Goal: Task Accomplishment & Management: Complete application form

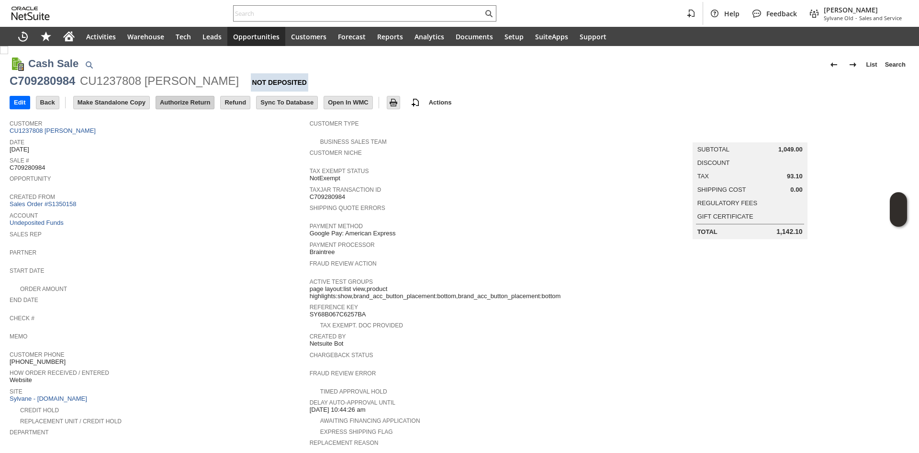
click at [190, 102] on input "Authorize Return" at bounding box center [185, 102] width 58 height 12
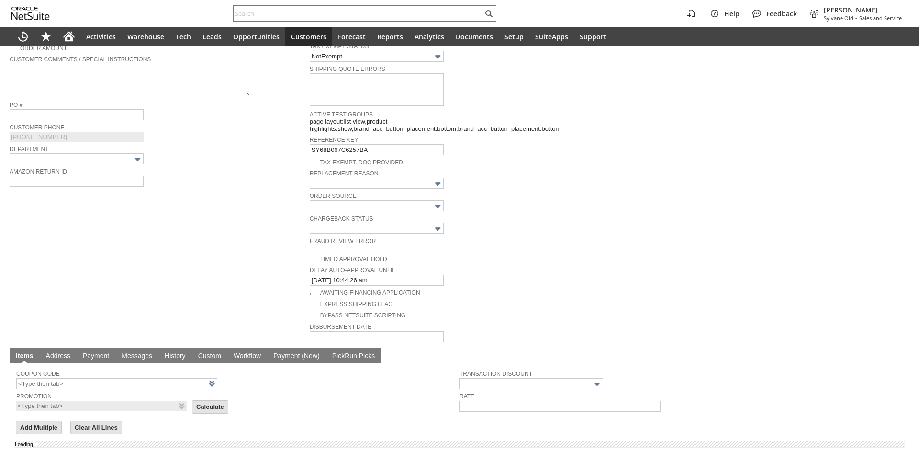
scroll to position [326, 0]
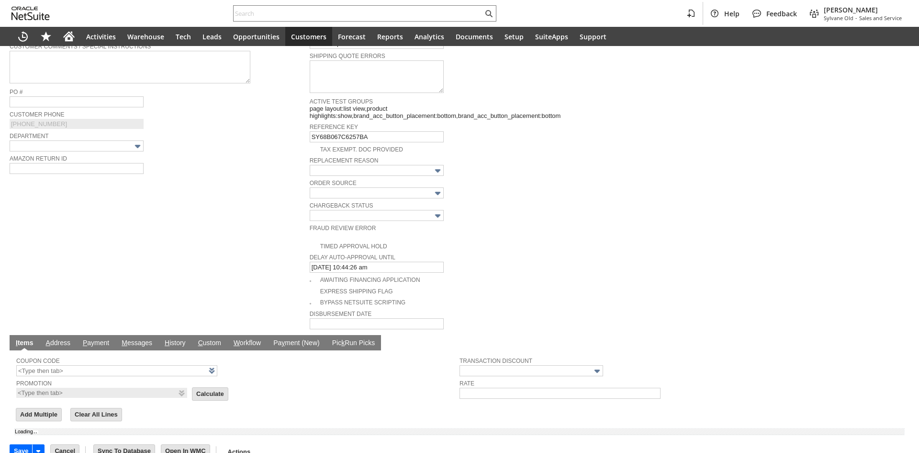
click at [157, 229] on td "Customer * CU1237808 Christina Aiello List Search Date * 9/24/2025 Rtn. Auth. #…" at bounding box center [160, 58] width 300 height 543
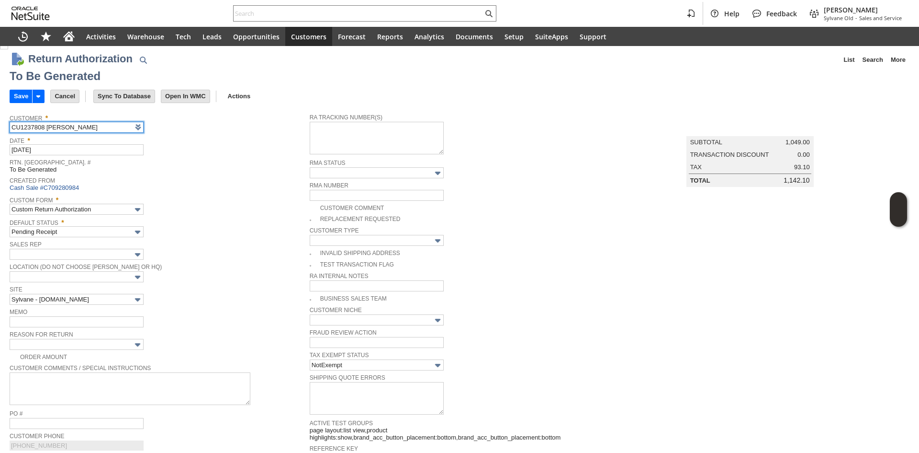
scroll to position [0, 0]
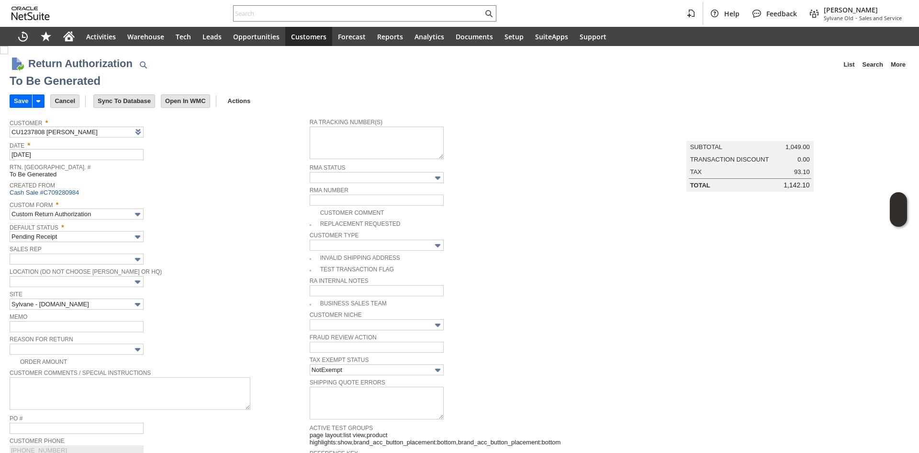
click at [254, 207] on span "Custom Form *" at bounding box center [157, 203] width 295 height 11
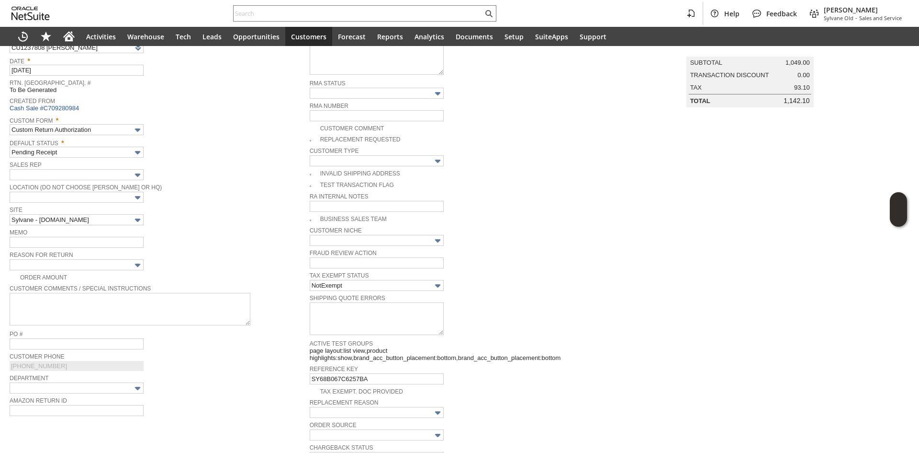
scroll to position [96, 0]
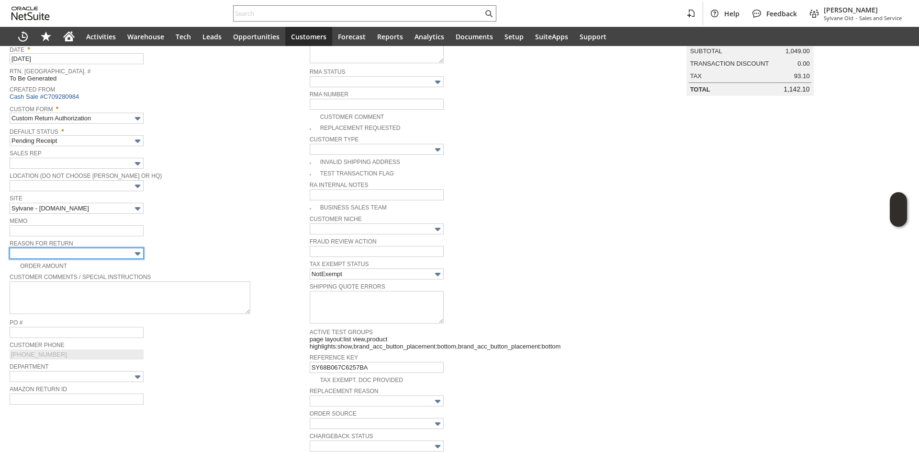
click at [102, 255] on input "text" at bounding box center [77, 253] width 134 height 11
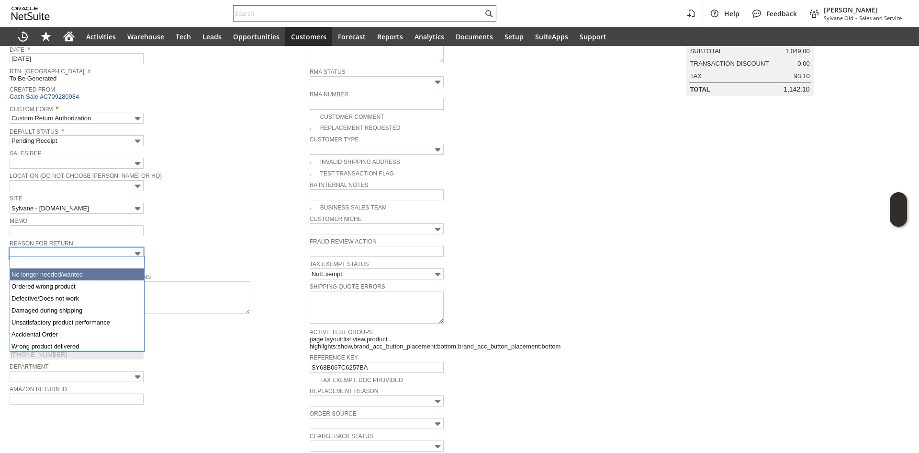
click at [254, 215] on span "Memo" at bounding box center [157, 220] width 295 height 11
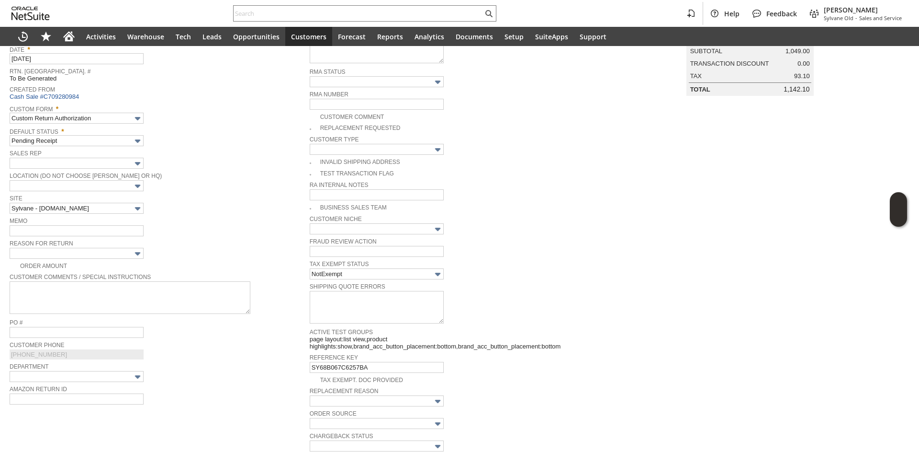
click at [118, 260] on div "Order Amount" at bounding box center [160, 265] width 300 height 10
click at [120, 244] on span "Reason For Return" at bounding box center [157, 242] width 295 height 11
click at [121, 249] on input "text" at bounding box center [77, 253] width 134 height 11
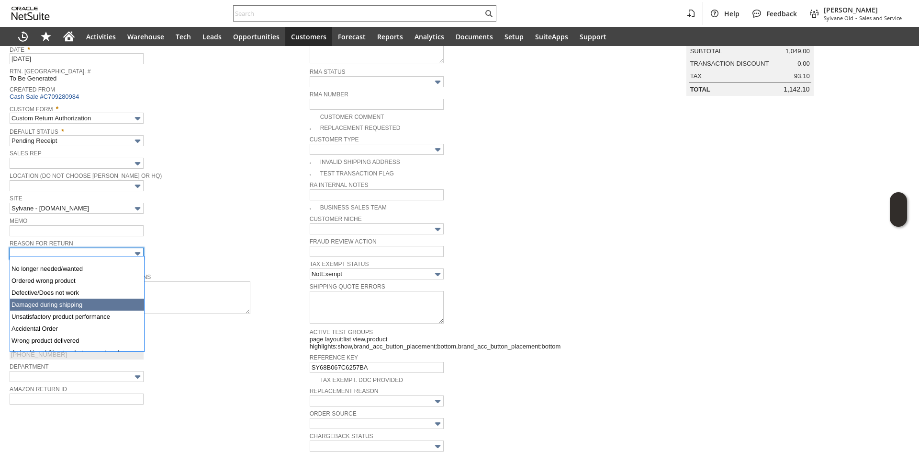
scroll to position [0, 0]
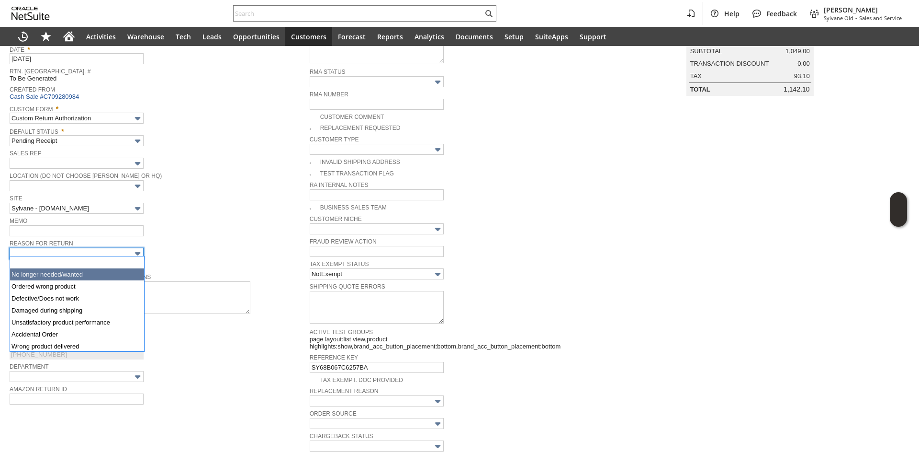
drag, startPoint x: 83, startPoint y: 274, endPoint x: 102, endPoint y: 236, distance: 43.5
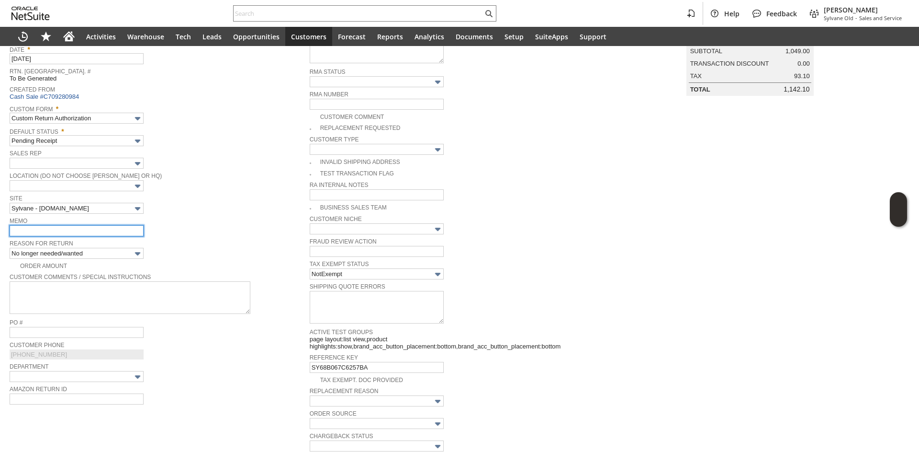
click at [104, 232] on input "text" at bounding box center [77, 230] width 134 height 11
click at [180, 218] on span "Memo" at bounding box center [157, 220] width 295 height 11
click at [101, 225] on input "text" at bounding box center [77, 230] width 134 height 11
click at [137, 231] on input "text" at bounding box center [77, 230] width 134 height 11
click at [158, 222] on span "Memo" at bounding box center [157, 220] width 295 height 11
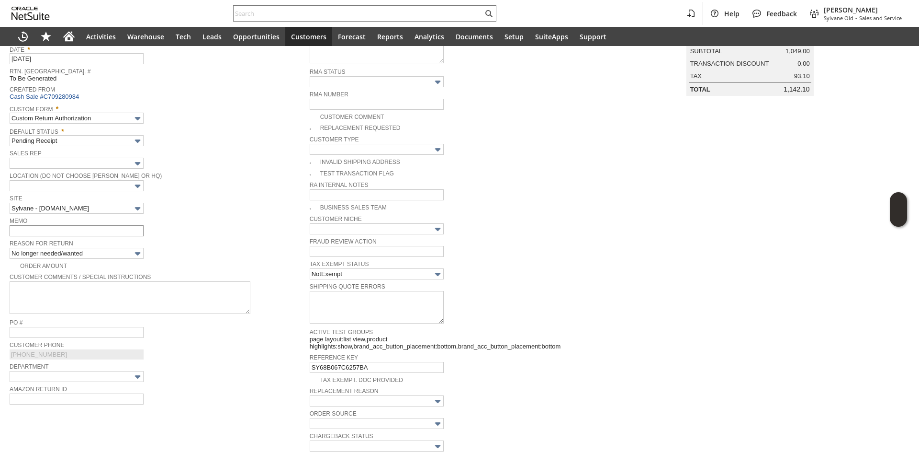
click at [143, 227] on div "Memo" at bounding box center [157, 226] width 295 height 22
click at [140, 228] on input "text" at bounding box center [77, 230] width 134 height 11
click at [177, 218] on span "Memo" at bounding box center [157, 220] width 295 height 11
click at [78, 235] on td "Memo" at bounding box center [160, 226] width 300 height 23
click at [83, 228] on input "text" at bounding box center [77, 230] width 134 height 11
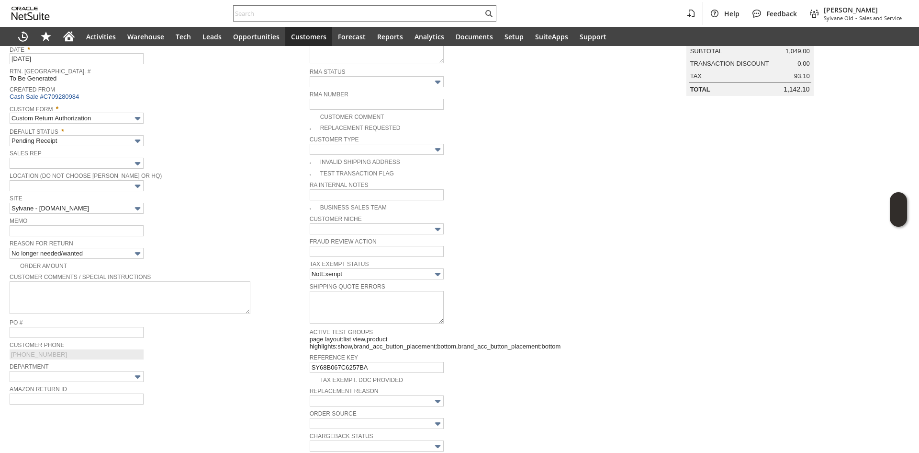
click at [161, 222] on span "Memo" at bounding box center [157, 220] width 295 height 11
click at [127, 231] on input "text" at bounding box center [77, 230] width 134 height 11
click at [215, 215] on span "Memo" at bounding box center [157, 220] width 295 height 11
click at [86, 225] on input "text" at bounding box center [77, 230] width 134 height 11
click at [170, 215] on span "Memo" at bounding box center [157, 220] width 295 height 11
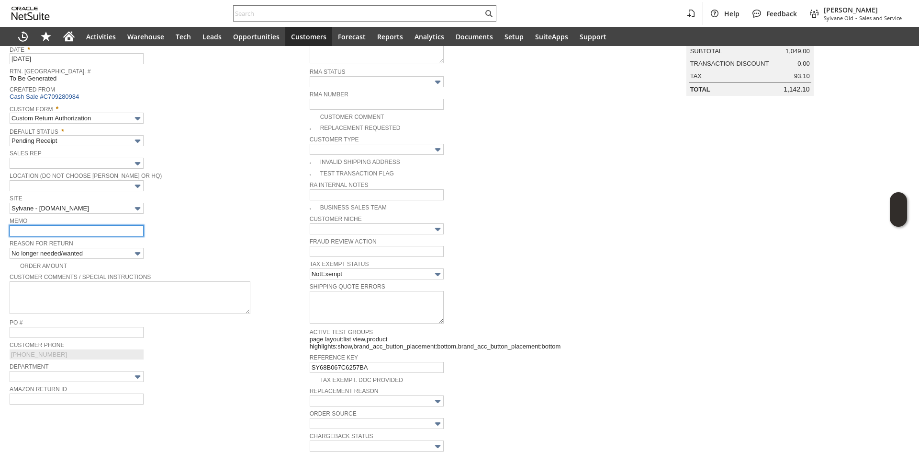
click at [118, 232] on input "text" at bounding box center [77, 230] width 134 height 11
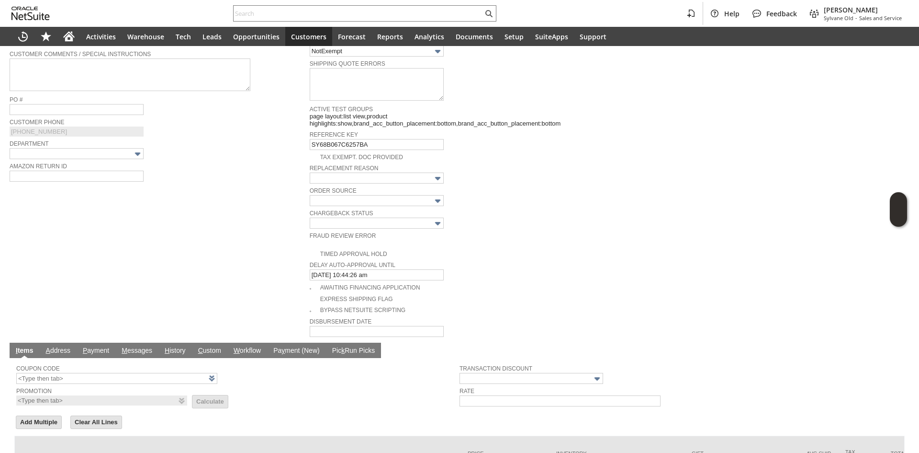
scroll to position [79, 0]
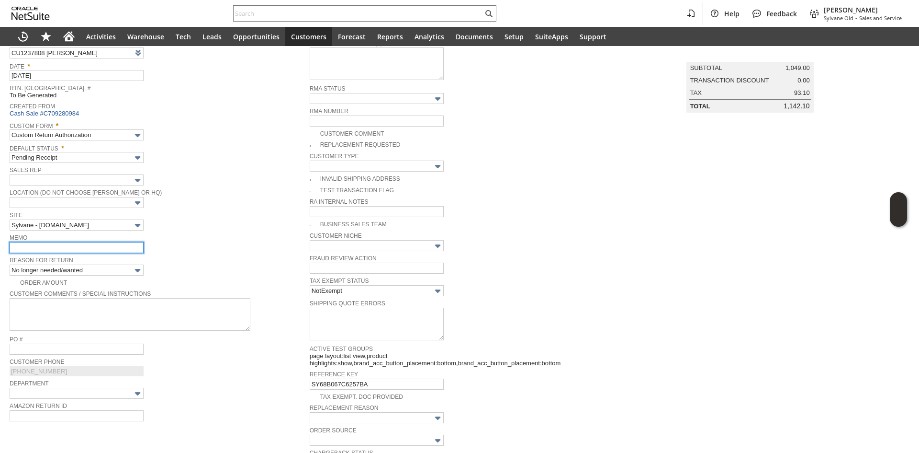
click at [29, 249] on input "text" at bounding box center [77, 247] width 134 height 11
click at [157, 215] on span "Site" at bounding box center [157, 214] width 295 height 11
click at [198, 242] on div "Memo" at bounding box center [157, 242] width 295 height 22
drag, startPoint x: 138, startPoint y: 276, endPoint x: 131, endPoint y: 277, distance: 7.2
click at [134, 276] on div "Order Amount" at bounding box center [160, 281] width 300 height 10
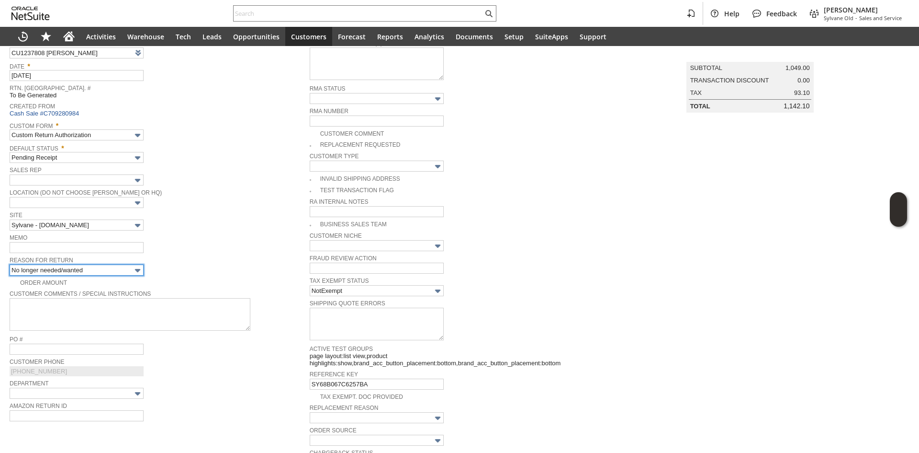
click at [125, 272] on input "No longer needed/wanted" at bounding box center [77, 269] width 134 height 11
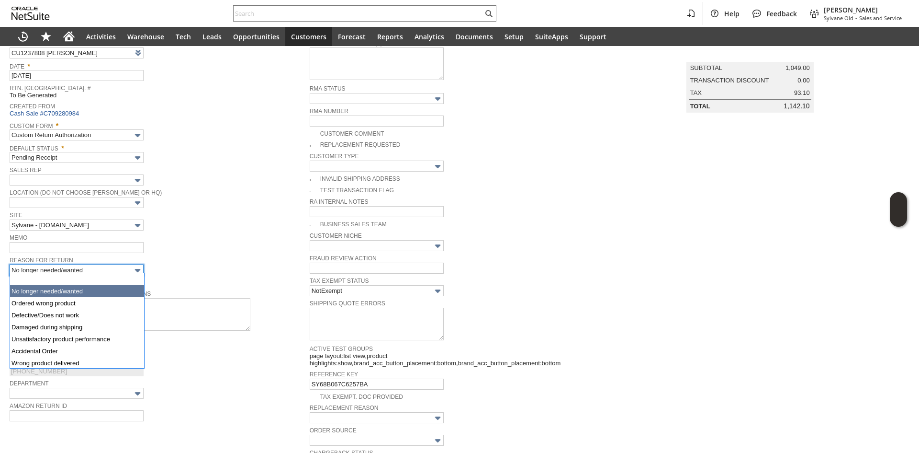
scroll to position [12, 0]
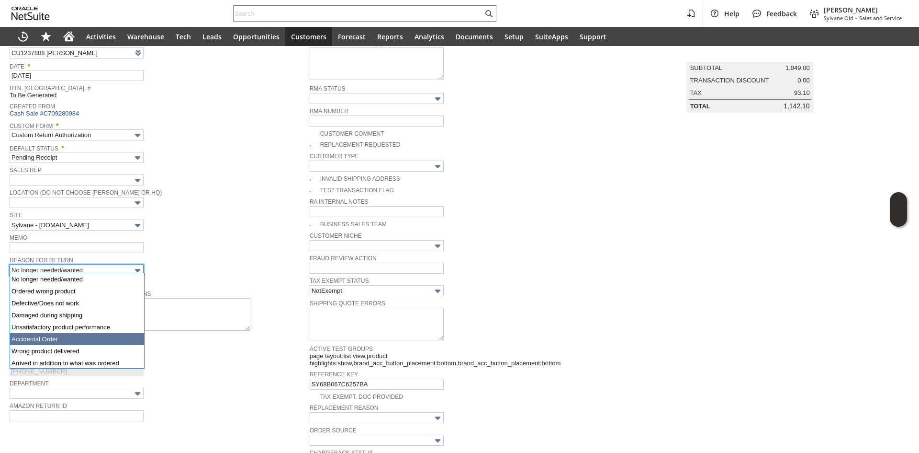
type input "Unsatisfactory product performance"
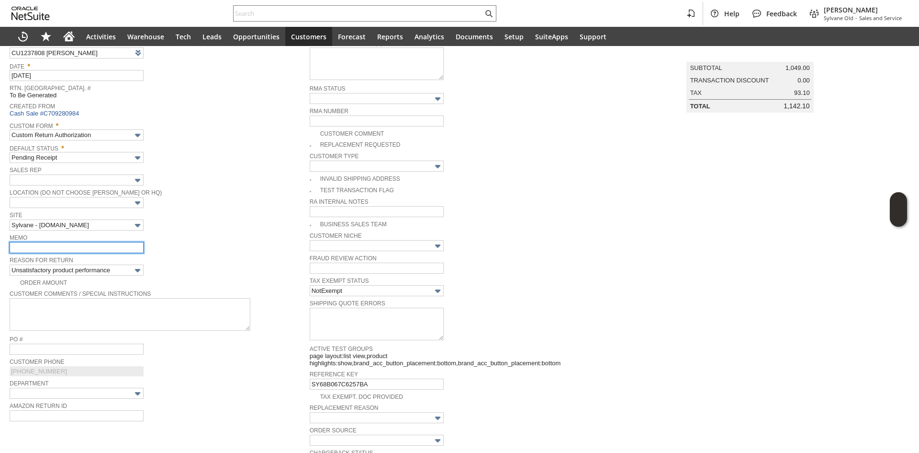
click at [91, 248] on input "text" at bounding box center [77, 247] width 134 height 11
type input "refund once received"
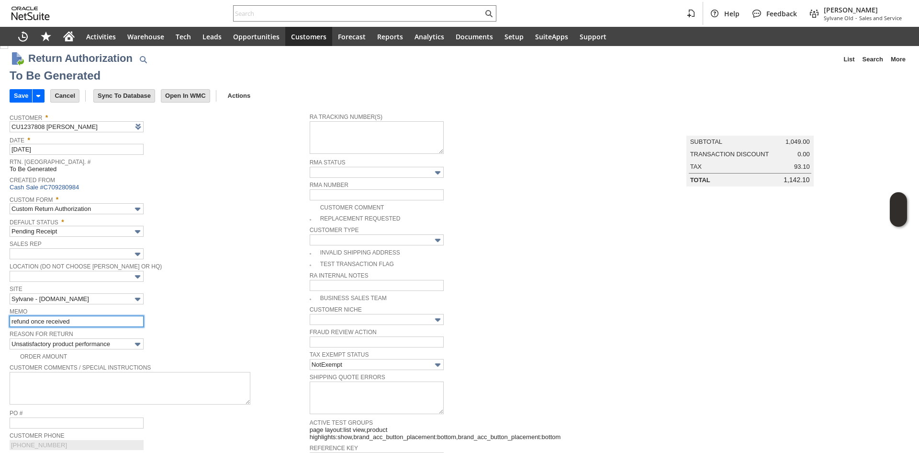
scroll to position [0, 0]
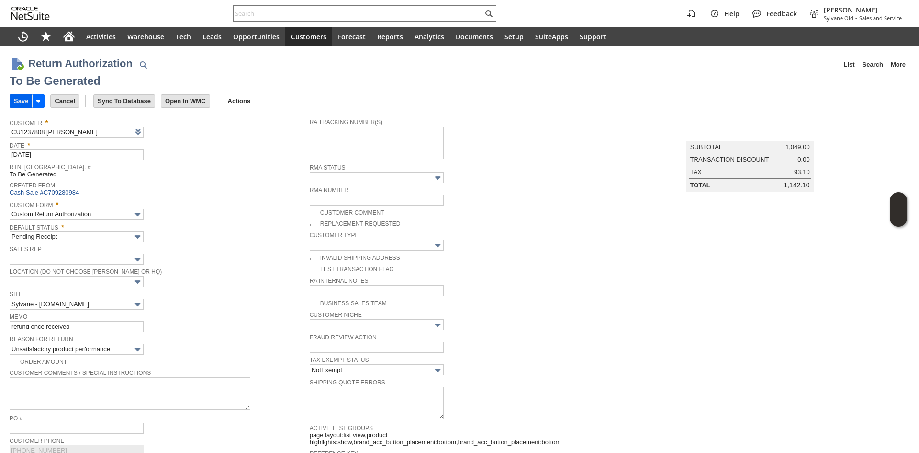
click at [18, 99] on input "Save" at bounding box center [21, 101] width 22 height 12
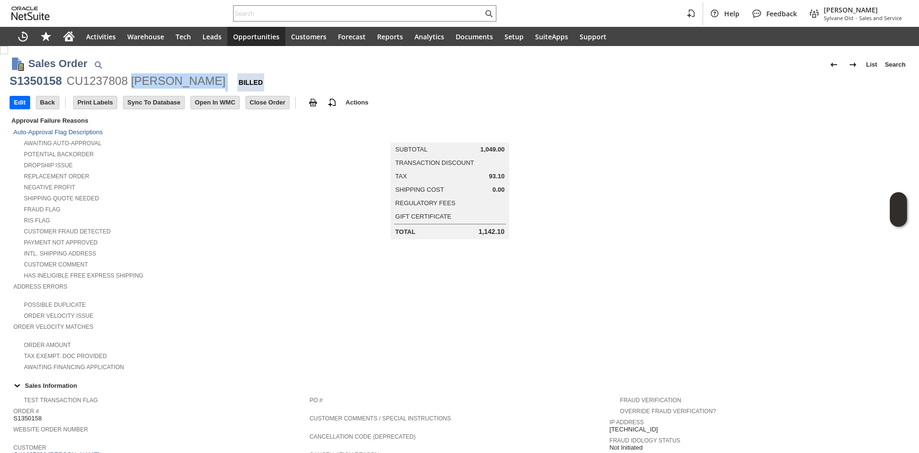
drag, startPoint x: 208, startPoint y: 85, endPoint x: 132, endPoint y: 83, distance: 76.6
click at [132, 83] on div "S1350158 CU1237808 Christina Aiello Billed" at bounding box center [460, 82] width 900 height 18
copy div "Christina Aiello"
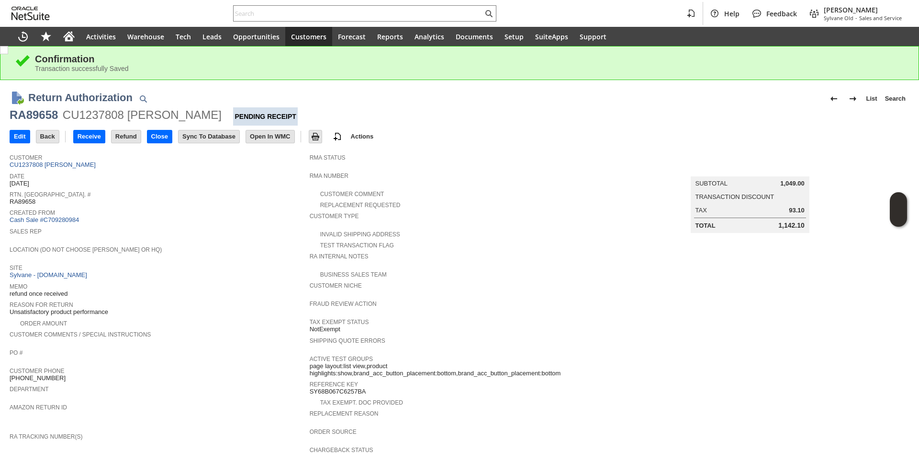
click at [44, 112] on div "RA89658" at bounding box center [34, 114] width 48 height 15
copy div "RA89658"
click at [17, 138] on input "Edit" at bounding box center [20, 136] width 20 height 12
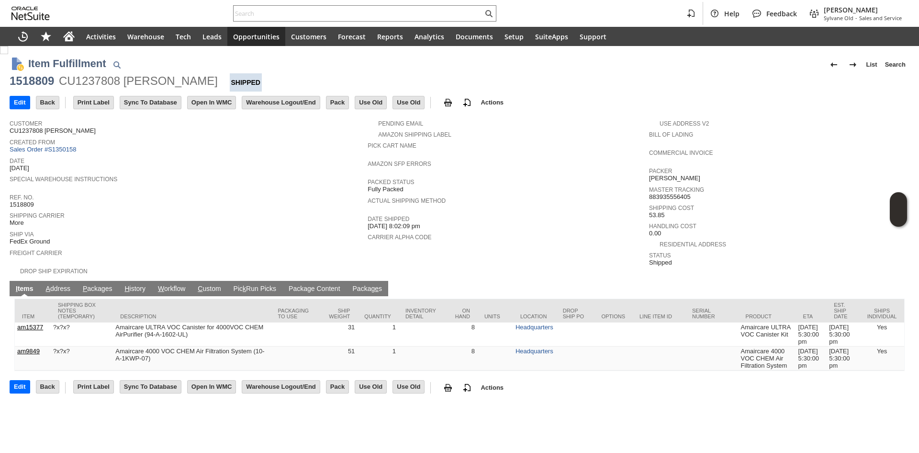
click at [95, 281] on td "P ackages" at bounding box center [98, 288] width 42 height 15
click at [91, 286] on link "P ackages" at bounding box center [97, 288] width 34 height 9
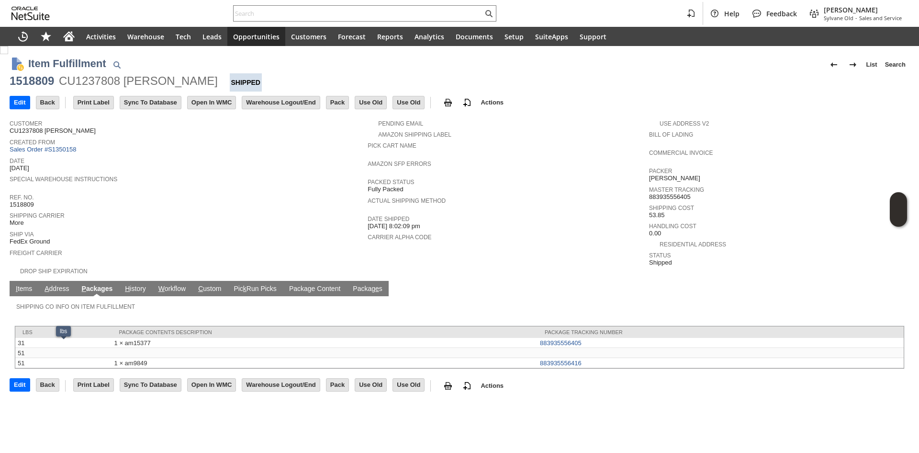
click at [25, 284] on link "I tems" at bounding box center [23, 288] width 21 height 9
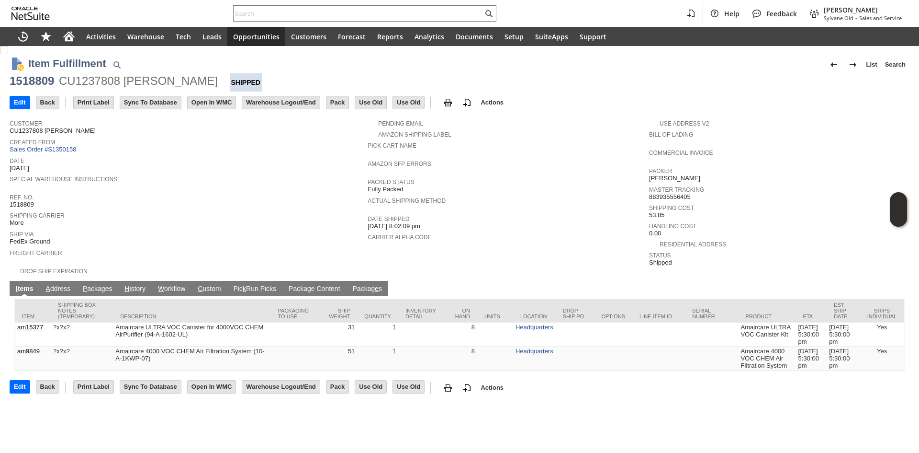
click at [51, 284] on link "A ddress" at bounding box center [58, 288] width 29 height 9
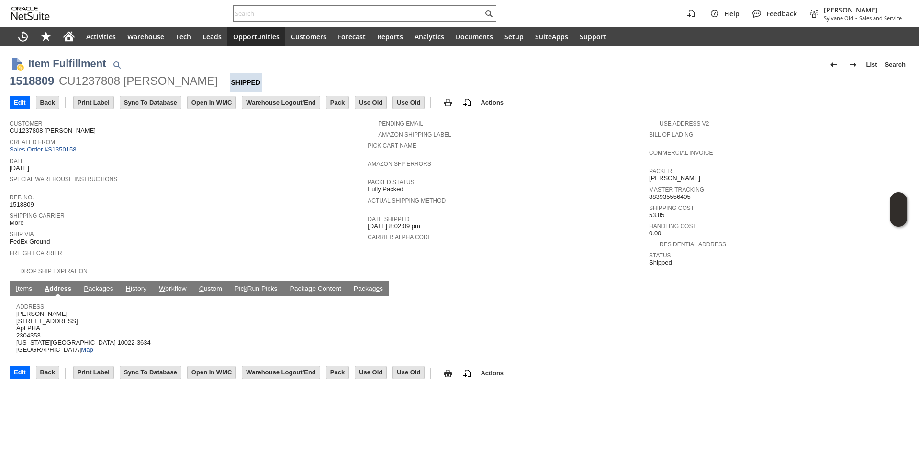
click at [25, 284] on link "I tems" at bounding box center [23, 288] width 21 height 9
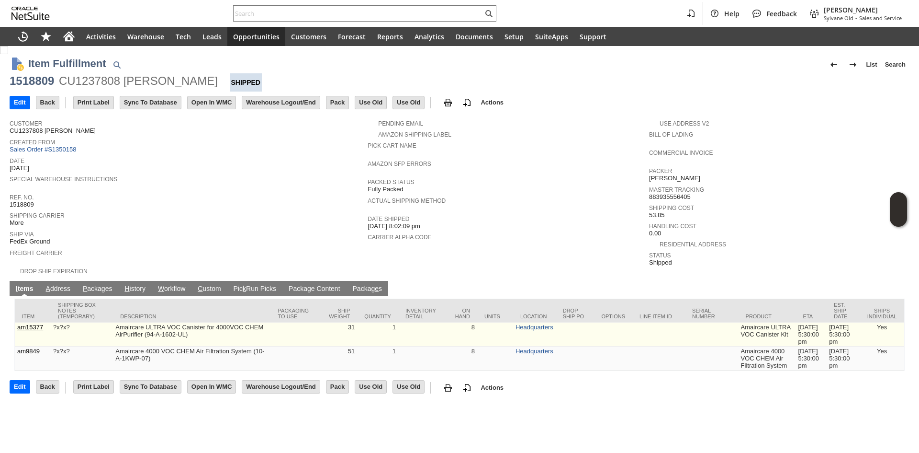
drag, startPoint x: 199, startPoint y: 328, endPoint x: 185, endPoint y: 325, distance: 13.7
click at [185, 325] on td "Amaircare ULTRA VOC Canister for 4000VOC CHEM AirPurifier (94-A-1602-UL)" at bounding box center [192, 334] width 158 height 24
click at [184, 325] on td "Amaircare ULTRA VOC Canister for 4000VOC CHEM AirPurifier (94-A-1602-UL)" at bounding box center [192, 334] width 158 height 24
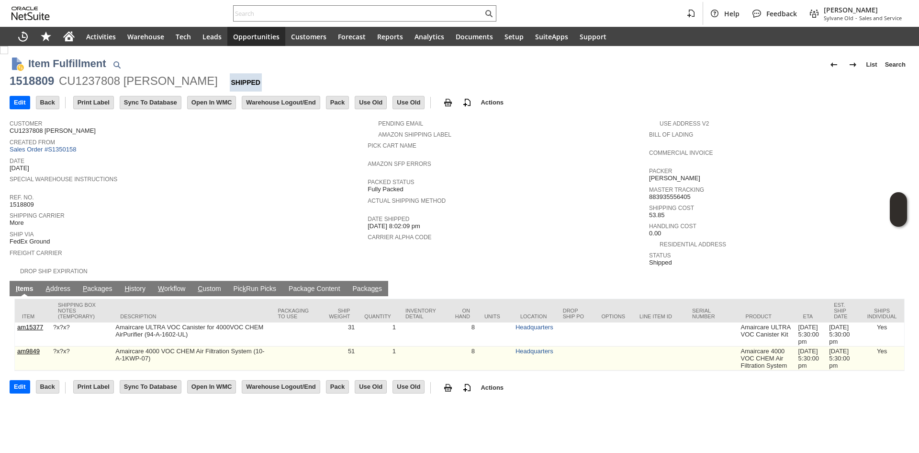
click at [189, 351] on td "Amaircare 4000 VOC CHEM Air Filtration System (10-A-1KWP-07)" at bounding box center [192, 358] width 158 height 24
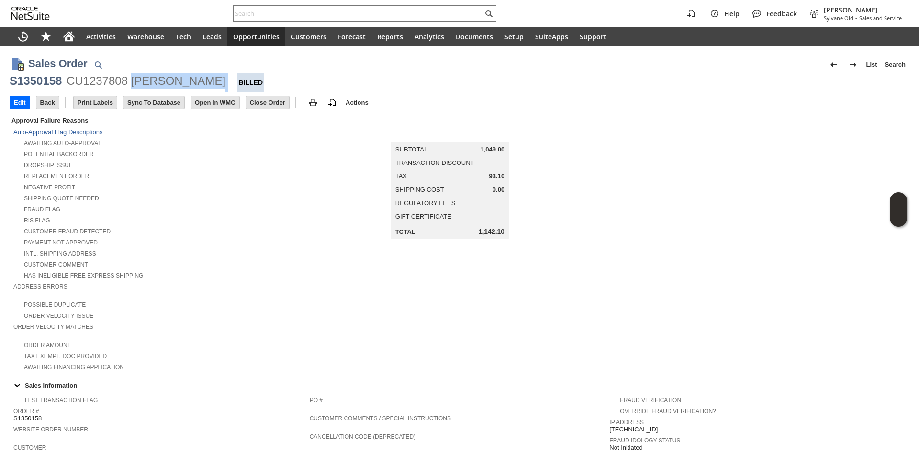
copy div "[PERSON_NAME]"
drag, startPoint x: 209, startPoint y: 83, endPoint x: 131, endPoint y: 86, distance: 78.1
click at [131, 86] on div "S1350158 CU1237808 [PERSON_NAME]" at bounding box center [460, 82] width 900 height 18
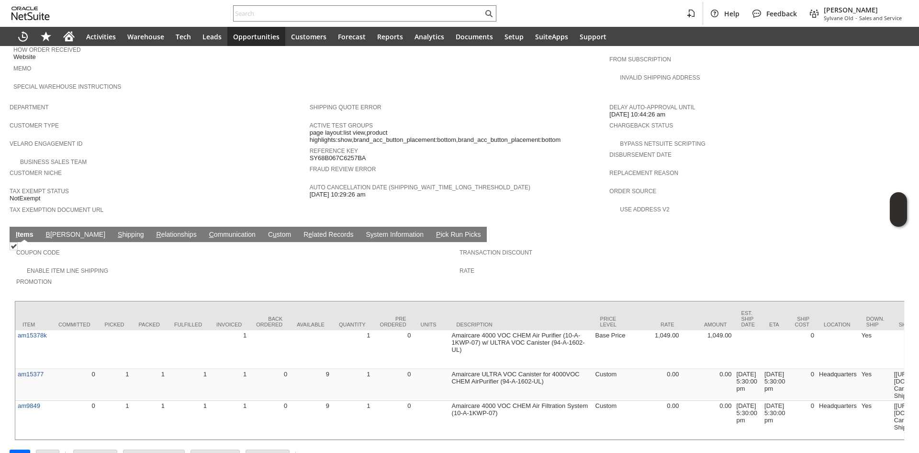
click at [115, 230] on link "S hipping" at bounding box center [130, 234] width 31 height 9
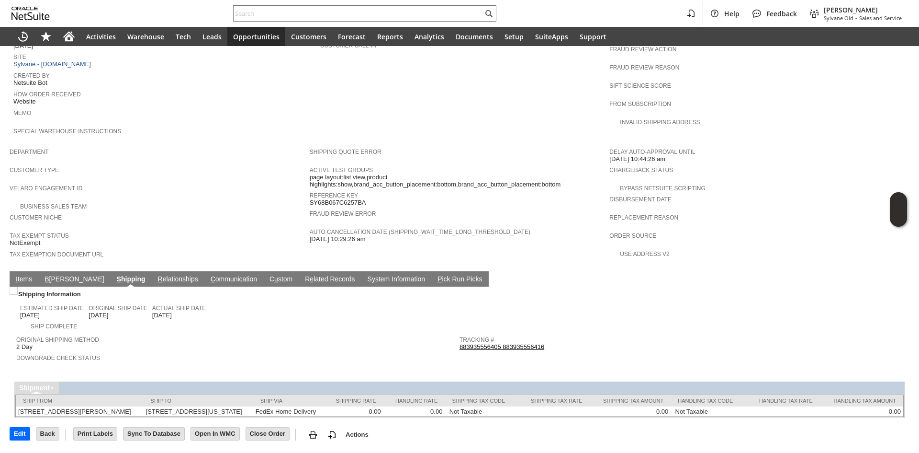
scroll to position [435, 0]
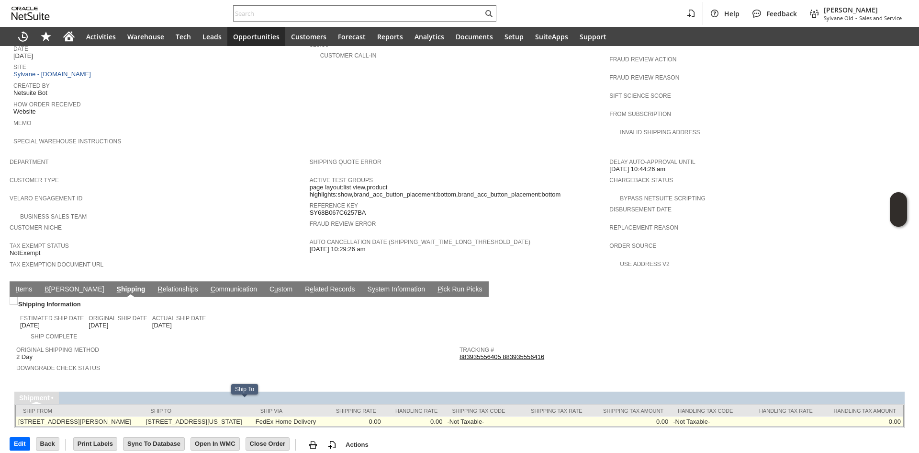
drag, startPoint x: 158, startPoint y: 403, endPoint x: 212, endPoint y: 400, distance: 53.7
click at [212, 416] on tr "245 Hembree Park Drive Suite 124 Roswell, GA 30076 US 150 East 56th Street Apt …" at bounding box center [460, 421] width 888 height 10
click at [212, 416] on td "150 East 56th Street Apt PHA New York NY 10022-3634 United States" at bounding box center [199, 421] width 110 height 10
drag, startPoint x: 164, startPoint y: 406, endPoint x: 226, endPoint y: 404, distance: 62.3
click at [226, 416] on td "150 East 56th Street Apt PHA New York NY 10022-3634 United States" at bounding box center [199, 421] width 110 height 10
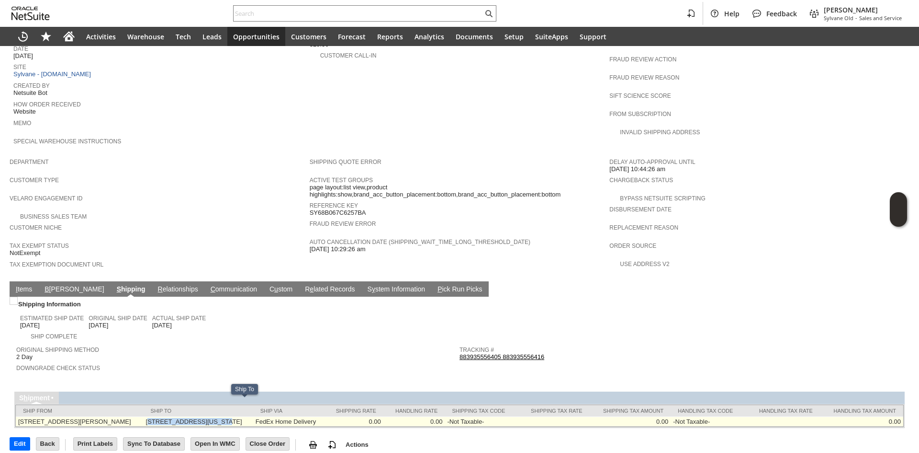
click at [226, 416] on td "150 East 56th Street Apt PHA New York NY 10022-3634 United States" at bounding box center [199, 421] width 110 height 10
copy td "[STREET_ADDRESS]"
drag, startPoint x: 162, startPoint y: 404, endPoint x: 219, endPoint y: 406, distance: 57.5
click at [219, 416] on td "150 East 56th Street Apt PHA New York NY 10022-3634 United States" at bounding box center [199, 421] width 110 height 10
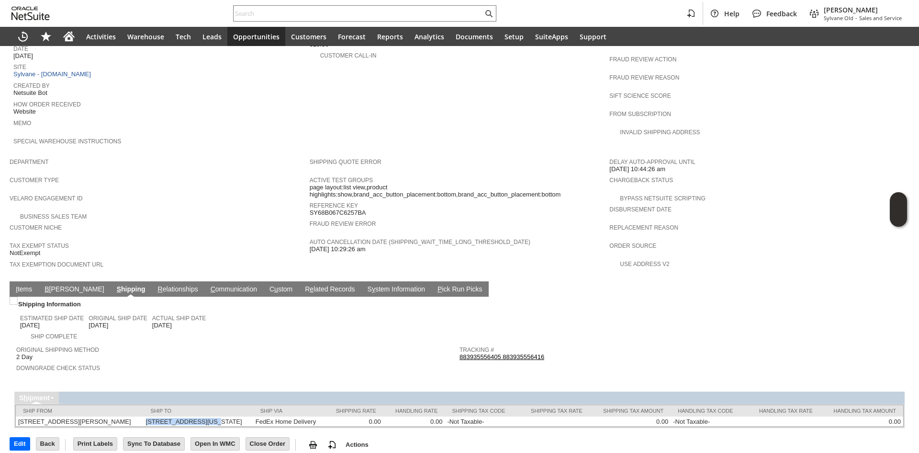
drag, startPoint x: 166, startPoint y: 402, endPoint x: 181, endPoint y: 390, distance: 20.1
click at [166, 416] on td "150 East 56th Street Apt PHA New York NY 10022-3634 United States" at bounding box center [199, 421] width 110 height 10
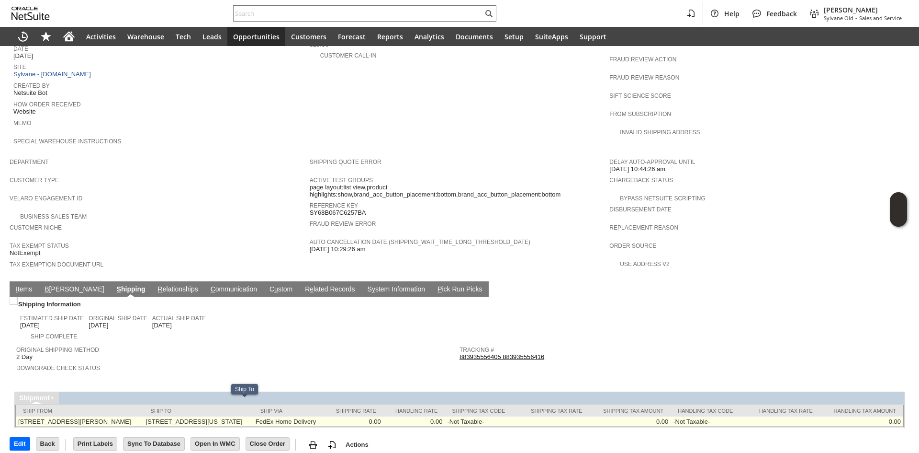
copy td "Apt PHA"
drag, startPoint x: 221, startPoint y: 403, endPoint x: 243, endPoint y: 407, distance: 22.8
click at [243, 416] on td "150 East 56th Street Apt PHA New York NY 10022-3634 United States" at bounding box center [199, 421] width 110 height 10
click at [253, 416] on td "150 East 56th Street Apt PHA New York NY 10022-3634 United States" at bounding box center [199, 421] width 110 height 10
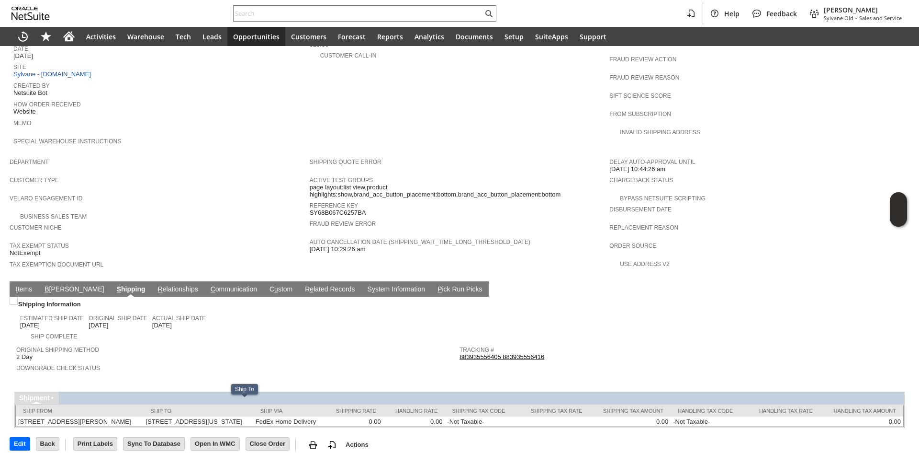
copy td "10022"
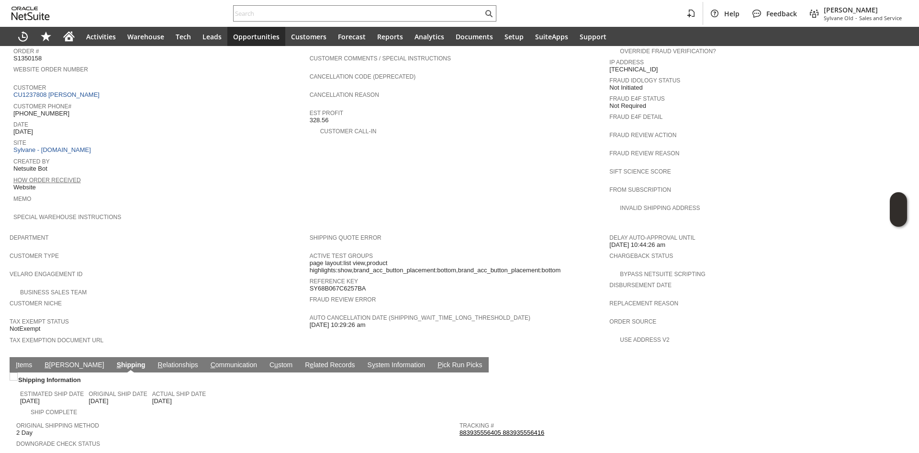
scroll to position [340, 0]
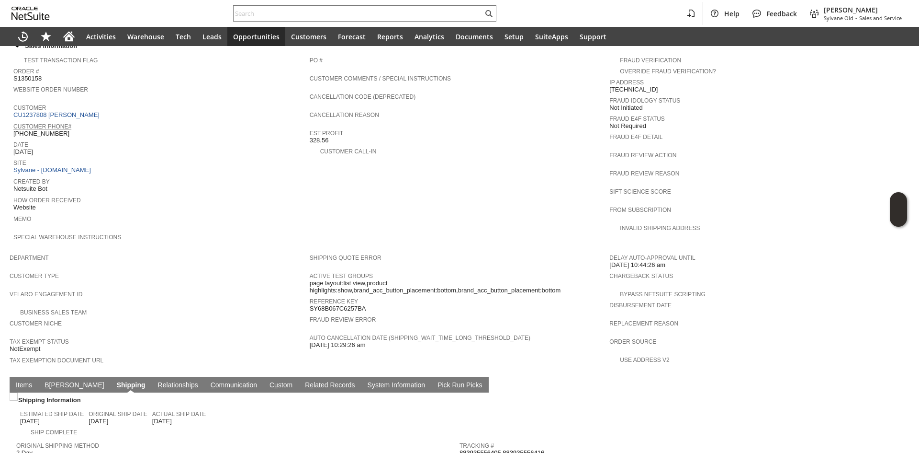
click at [31, 123] on link "Customer Phone#" at bounding box center [42, 126] width 58 height 7
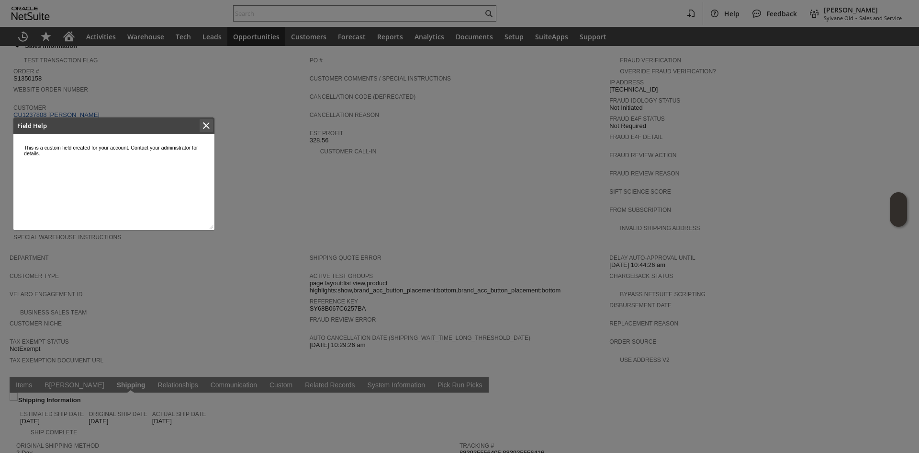
scroll to position [0, 0]
click at [202, 124] on icon "Close" at bounding box center [206, 125] width 11 height 11
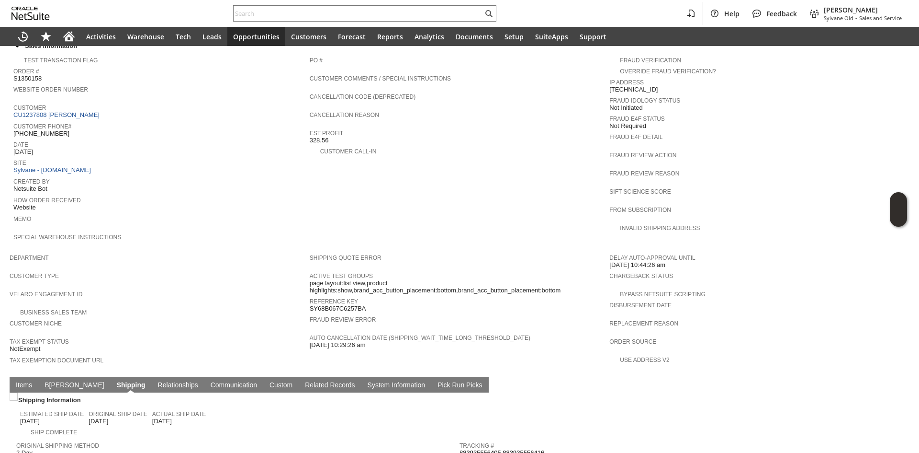
copy span "(678) 462-6757"
drag, startPoint x: 77, startPoint y: 124, endPoint x: 17, endPoint y: 124, distance: 59.4
click at [17, 124] on div "Customer Phone# 1 (678) 462-6757" at bounding box center [159, 128] width 292 height 17
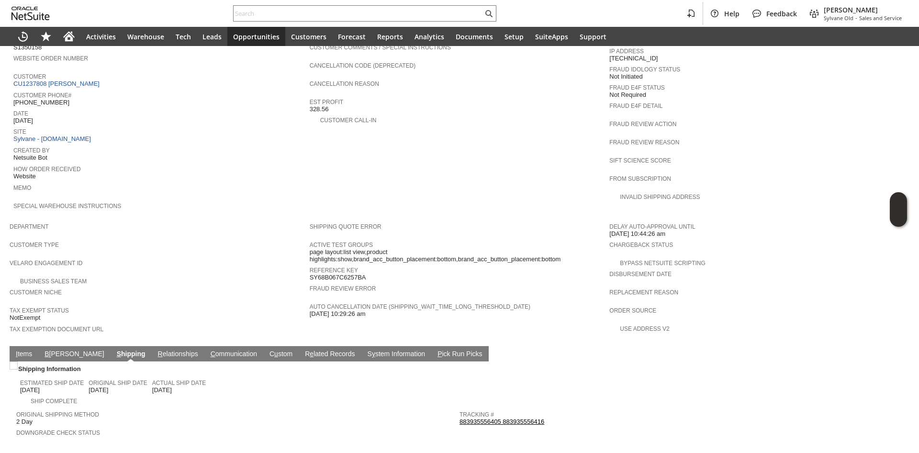
scroll to position [435, 0]
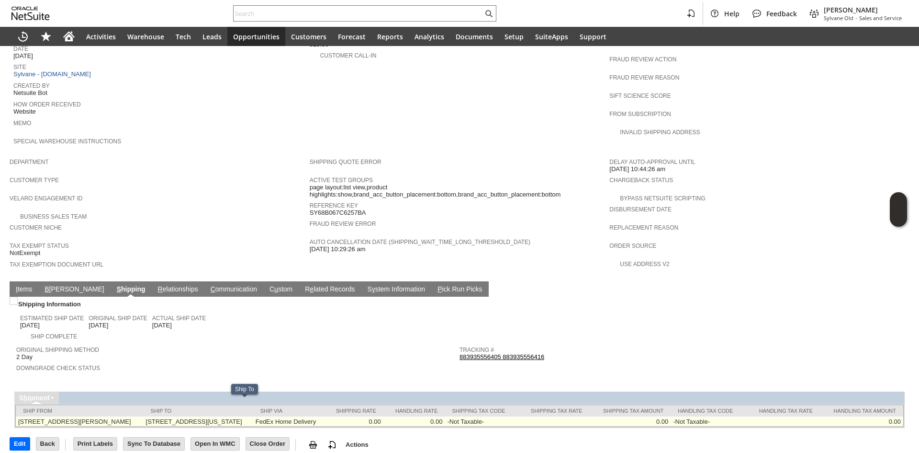
click at [253, 416] on td "150 East 56th Street Apt PHA New York NY 10022-3634 United States" at bounding box center [199, 421] width 110 height 10
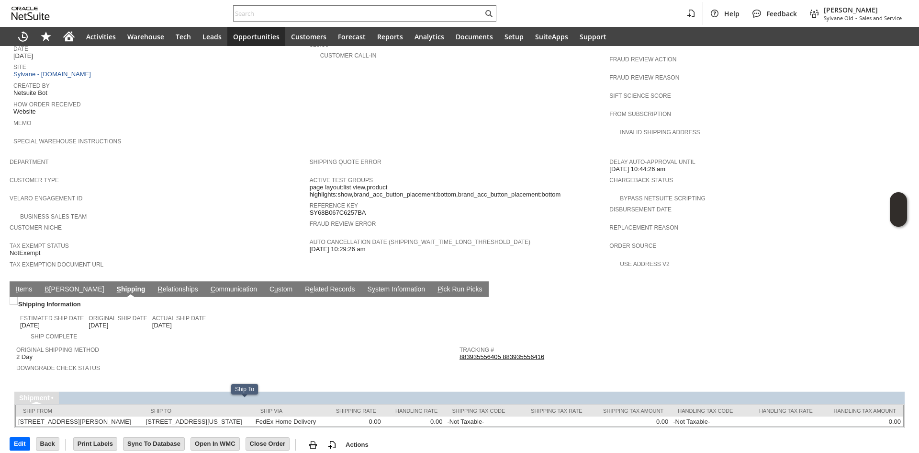
copy td "10022"
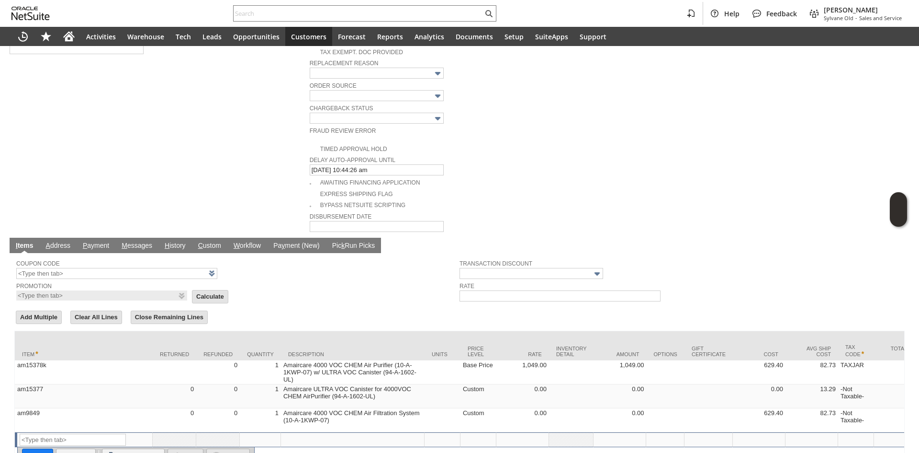
scroll to position [432, 0]
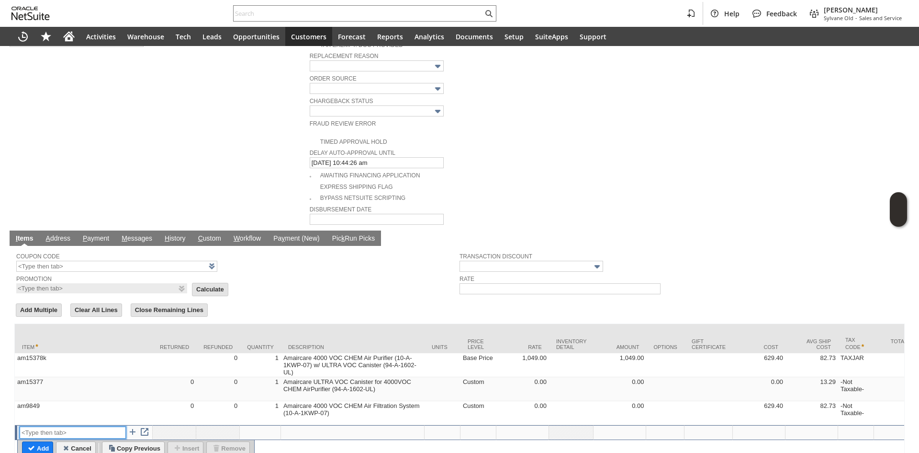
click at [54, 426] on input "text" at bounding box center [73, 432] width 106 height 12
type input "RSC1"
click at [381, 425] on td at bounding box center [353, 432] width 144 height 15
type textarea "Return Shipping Charge"
type input "0.00"
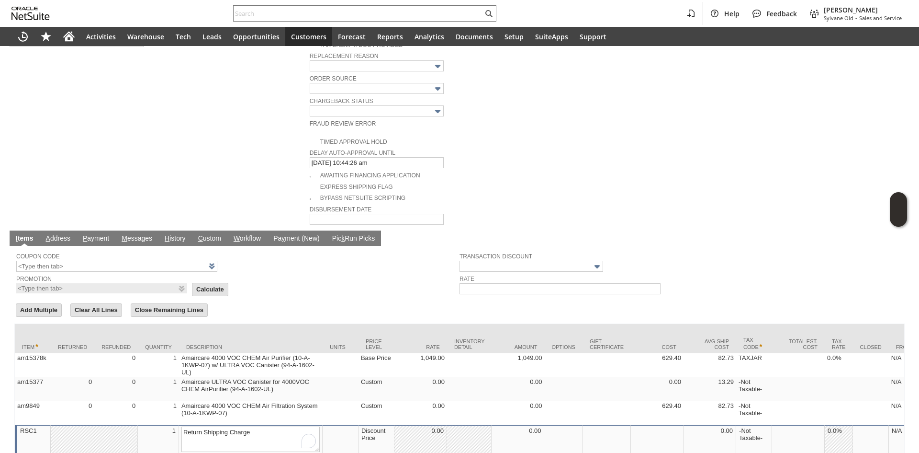
click at [429, 425] on td "0.00" at bounding box center [421, 440] width 53 height 30
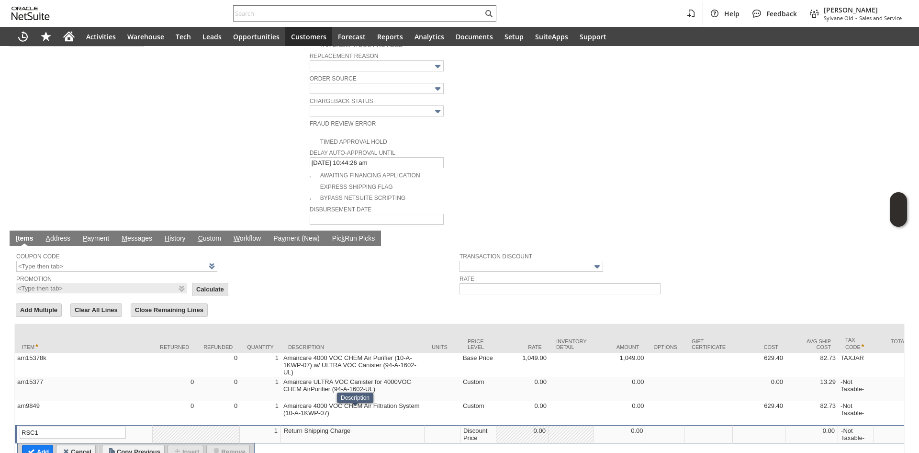
click at [485, 426] on div "Discount Price" at bounding box center [478, 433] width 31 height 15
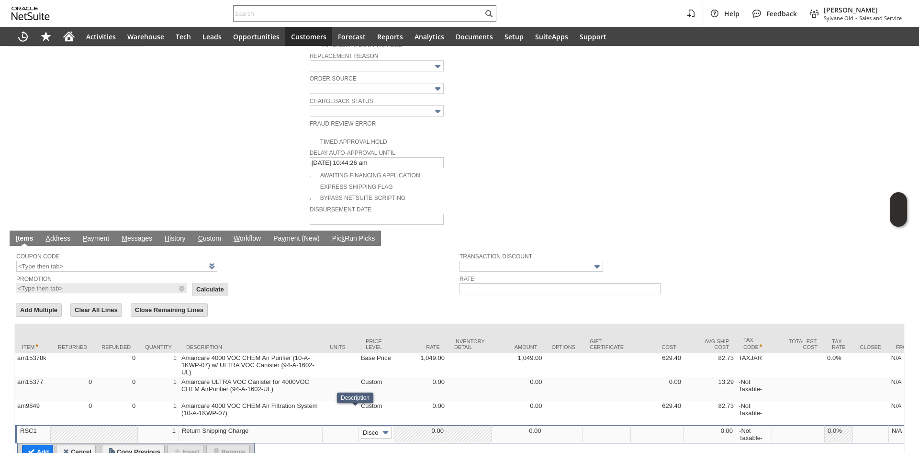
scroll to position [0, 15]
click at [384, 427] on img at bounding box center [385, 432] width 11 height 11
type input "Custom"
click at [404, 425] on td at bounding box center [421, 434] width 53 height 18
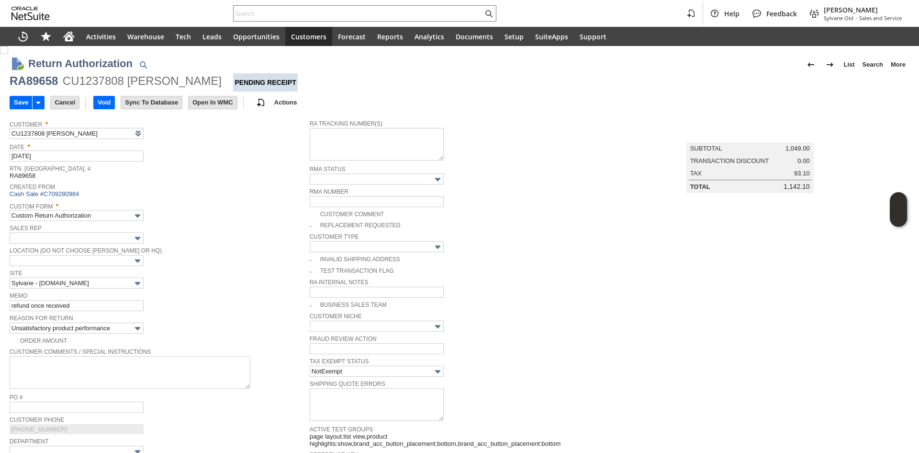
copy div "RA89658 CU1237808 Christina Aiello"
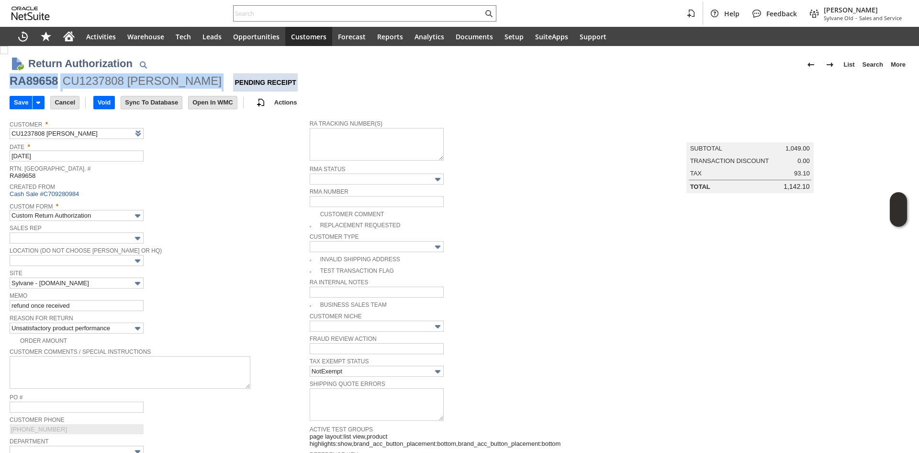
copy div "RA89658 CU1237808 Christina Aiello"
drag, startPoint x: 7, startPoint y: 86, endPoint x: 206, endPoint y: 84, distance: 199.2
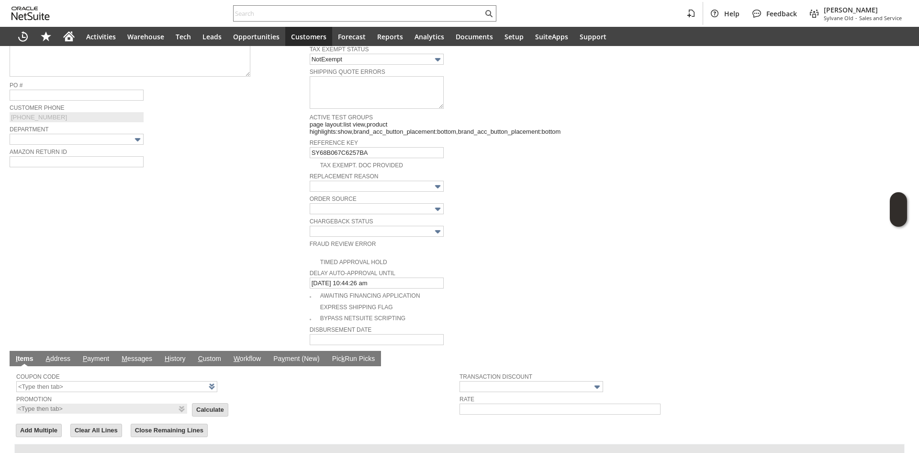
scroll to position [431, 0]
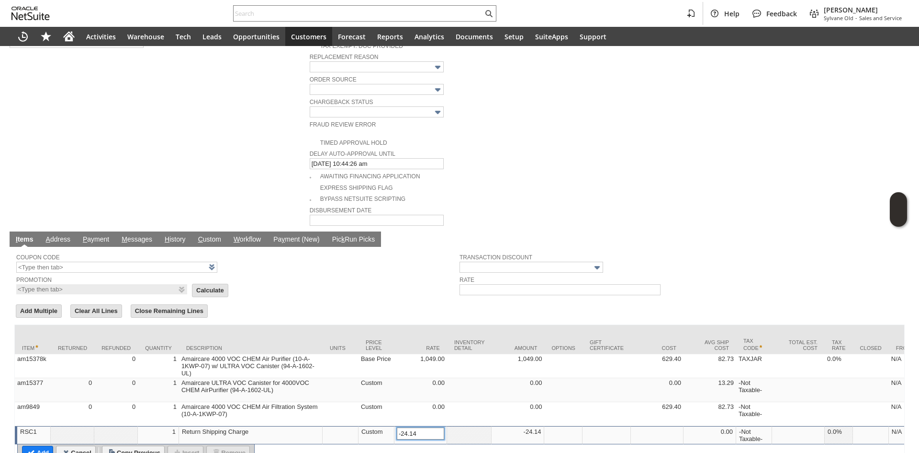
click at [421, 427] on input "-24.14" at bounding box center [420, 433] width 47 height 12
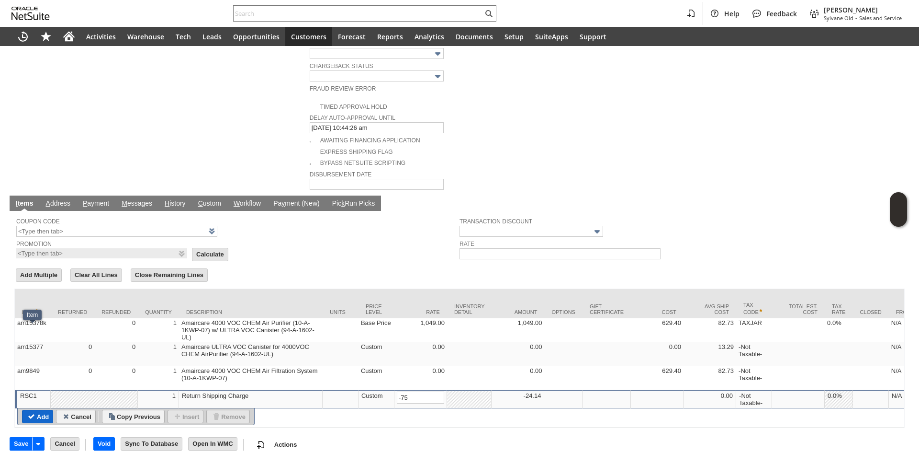
type input "-75.00"
click at [26, 410] on input "Add" at bounding box center [38, 416] width 30 height 12
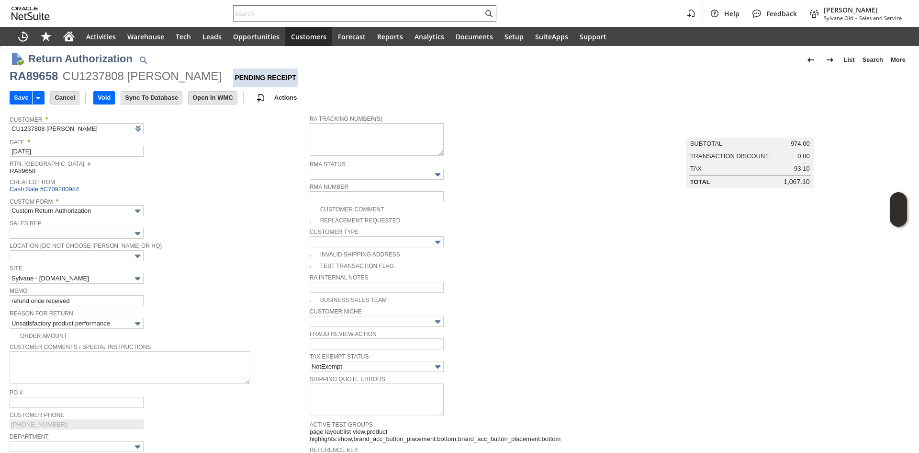
scroll to position [0, 0]
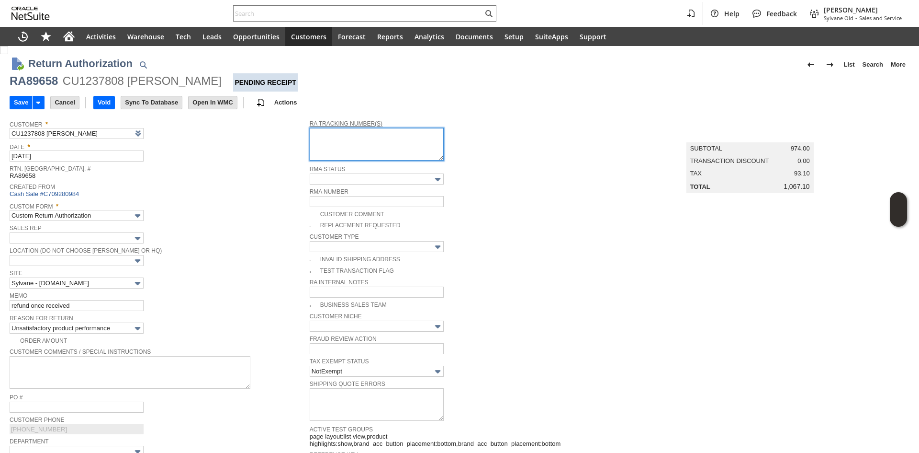
click at [340, 145] on textarea at bounding box center [377, 144] width 134 height 33
paste textarea "791955246951"
paste textarea "791955244363"
type textarea "791955246951 791955244363"
click at [258, 181] on td "Rtn. Auth. # RA89658" at bounding box center [160, 171] width 300 height 18
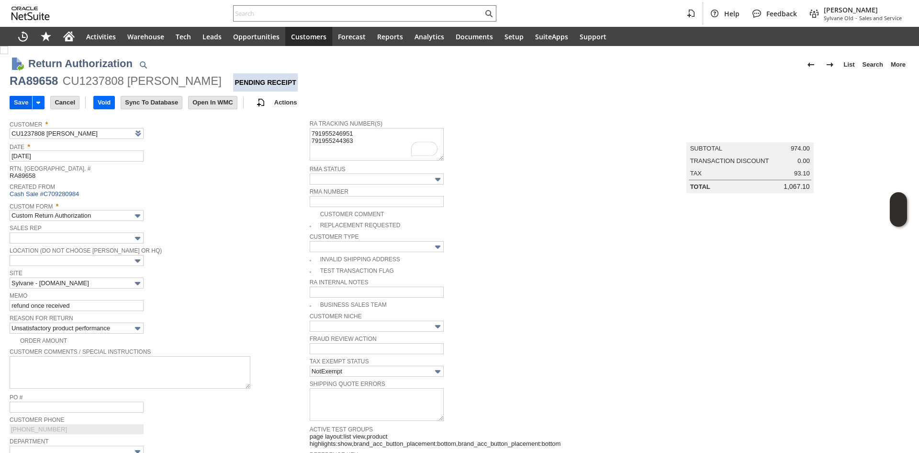
click at [12, 102] on input "Save" at bounding box center [21, 102] width 22 height 12
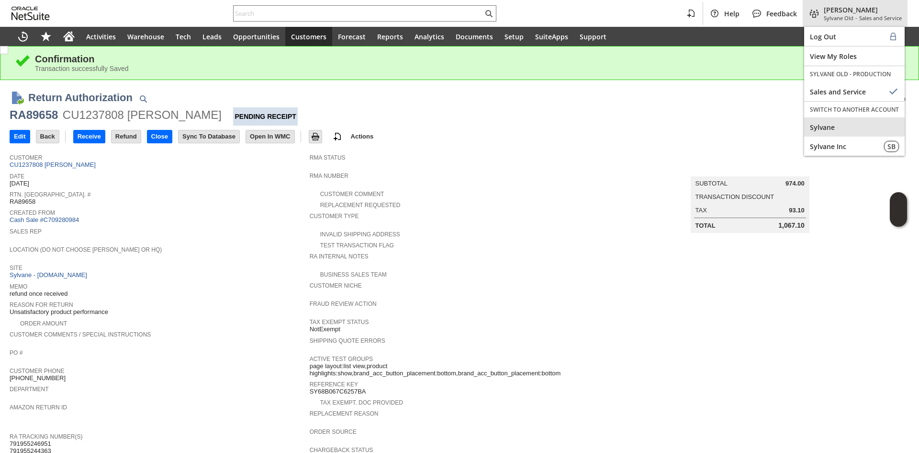
click at [845, 134] on div "Sylvane" at bounding box center [854, 126] width 101 height 19
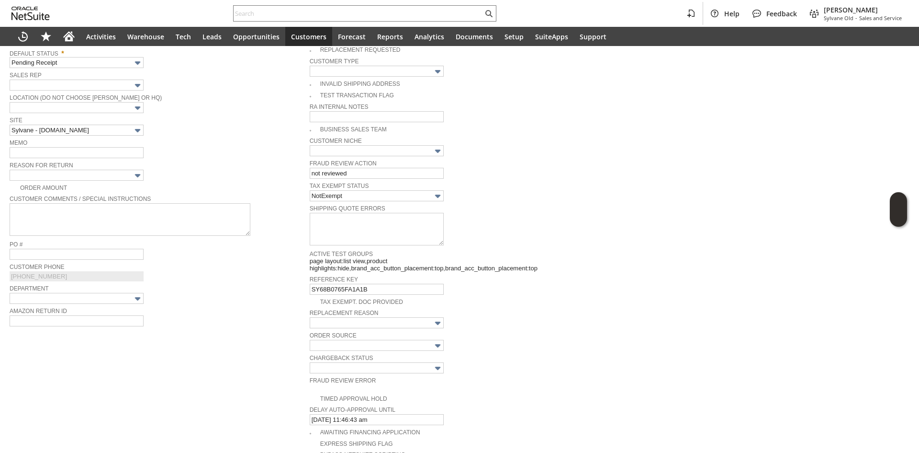
scroll to position [162, 0]
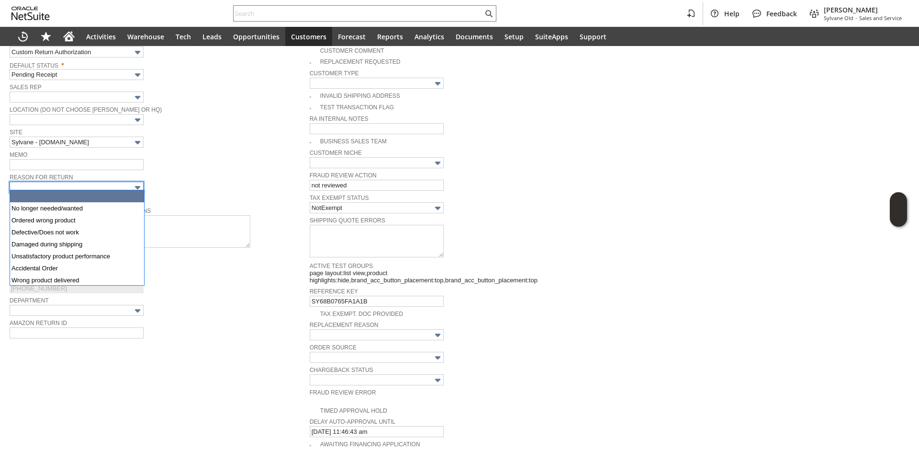
click at [122, 182] on input "text" at bounding box center [77, 186] width 134 height 11
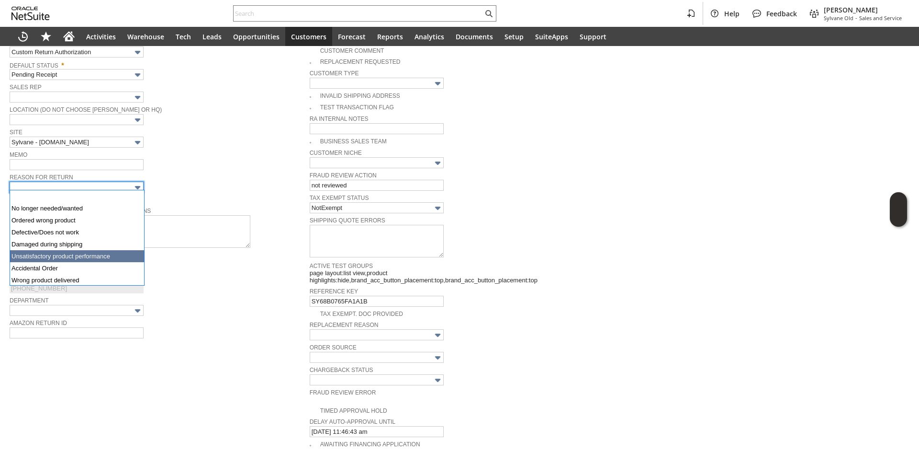
type input "Unsatisfactory product performance"
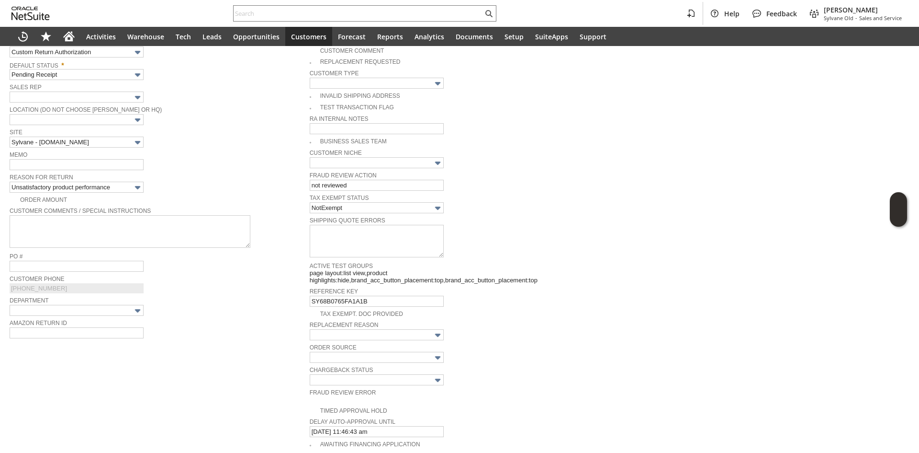
click at [169, 193] on div "Order Amount" at bounding box center [160, 198] width 300 height 10
click at [115, 166] on input "text" at bounding box center [77, 164] width 134 height 11
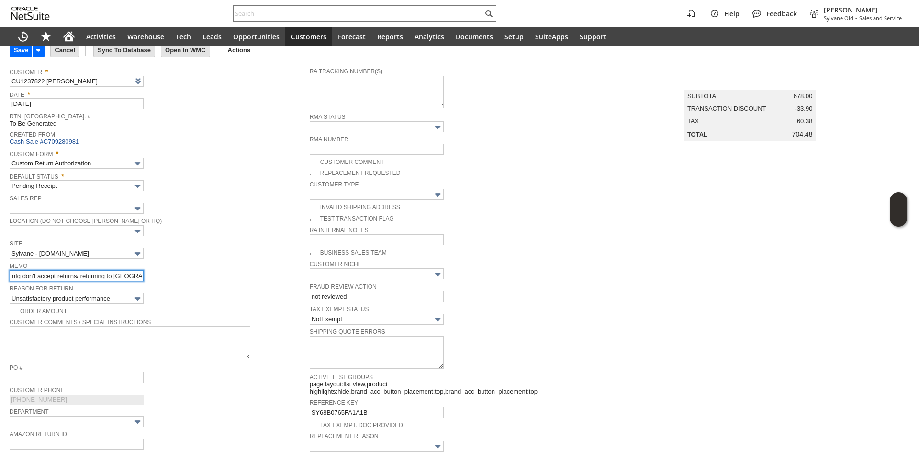
scroll to position [48, 0]
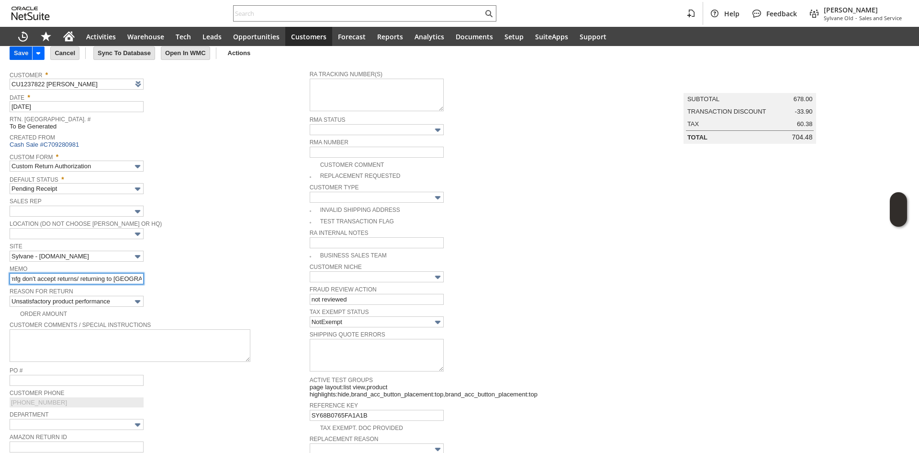
type input "cx said this unit will not work with them / mfg don't accept returns/ returning…"
click at [20, 57] on input "Save" at bounding box center [21, 53] width 22 height 12
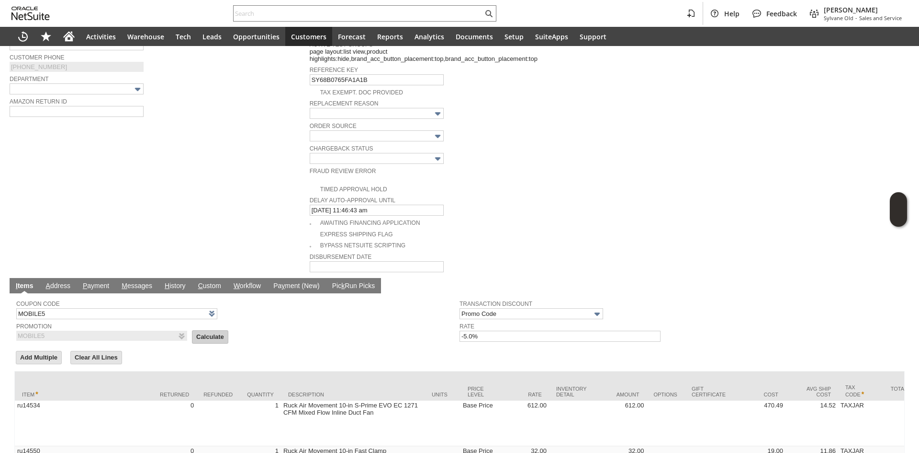
click at [205, 330] on input "Calculate" at bounding box center [209, 336] width 35 height 12
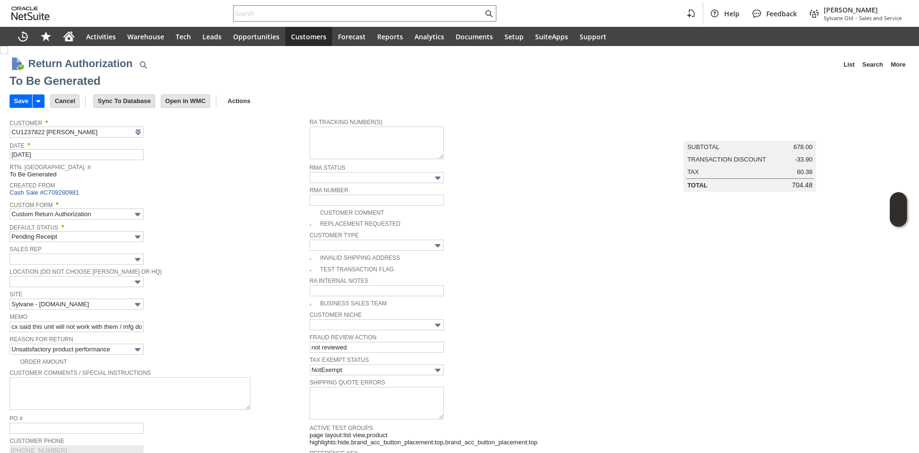
click at [13, 102] on input "Save" at bounding box center [21, 101] width 22 height 12
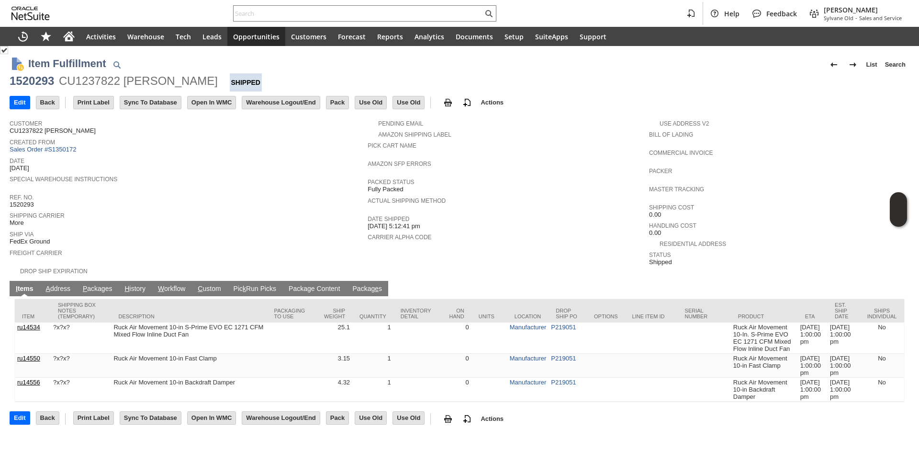
click at [96, 284] on link "P ackages" at bounding box center [97, 288] width 34 height 9
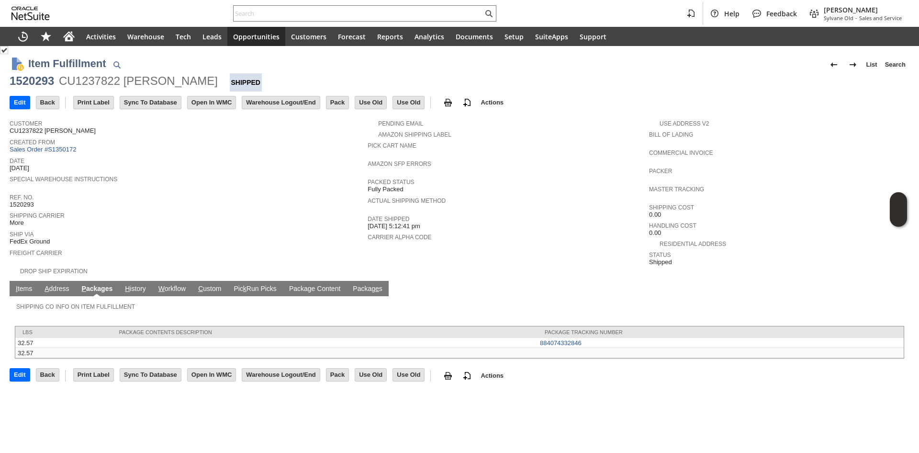
click at [32, 284] on link "I tems" at bounding box center [23, 288] width 21 height 9
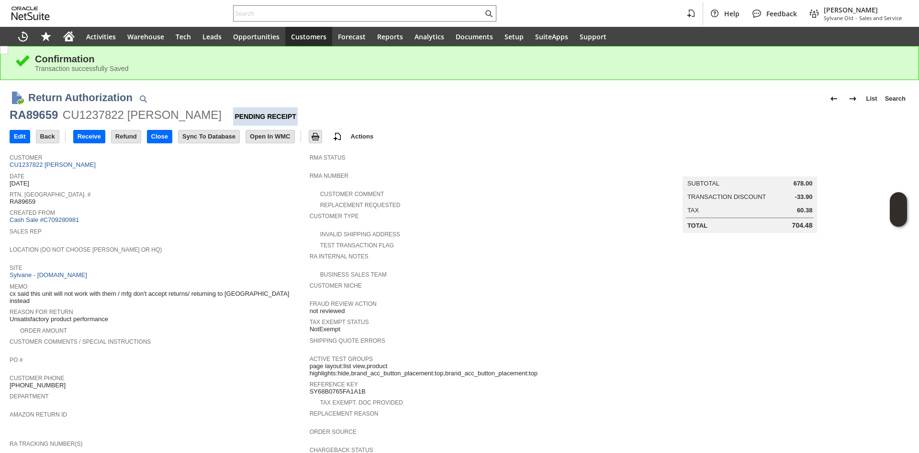
click at [38, 112] on div "RA89659" at bounding box center [34, 114] width 48 height 15
copy div "RA89659"
click at [23, 144] on td "Edit" at bounding box center [23, 136] width 26 height 18
click at [21, 137] on input "Edit" at bounding box center [20, 136] width 20 height 12
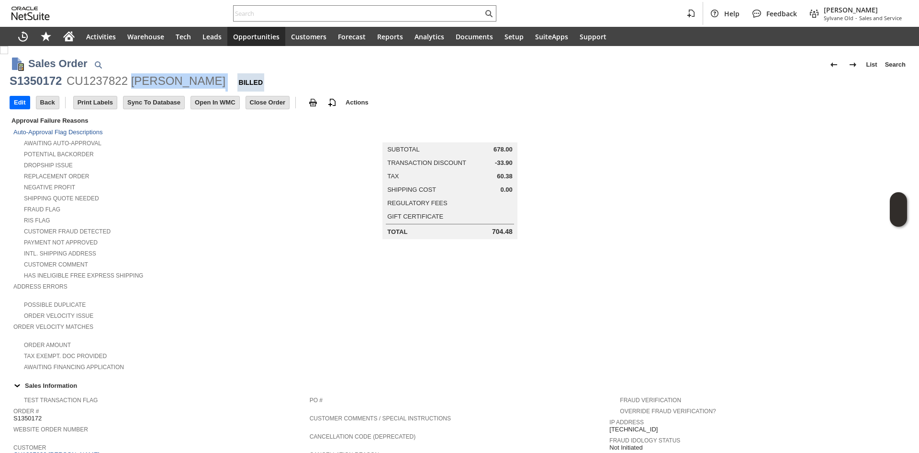
copy div "[PERSON_NAME]"
drag, startPoint x: 187, startPoint y: 81, endPoint x: 133, endPoint y: 87, distance: 54.5
click at [133, 87] on div "S1350172 CU1237822 Kip Turner Billed" at bounding box center [460, 82] width 900 height 18
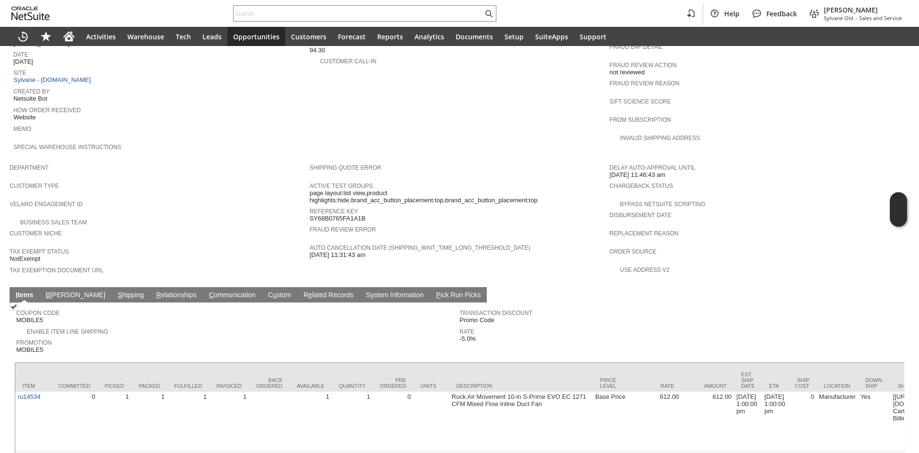
scroll to position [431, 0]
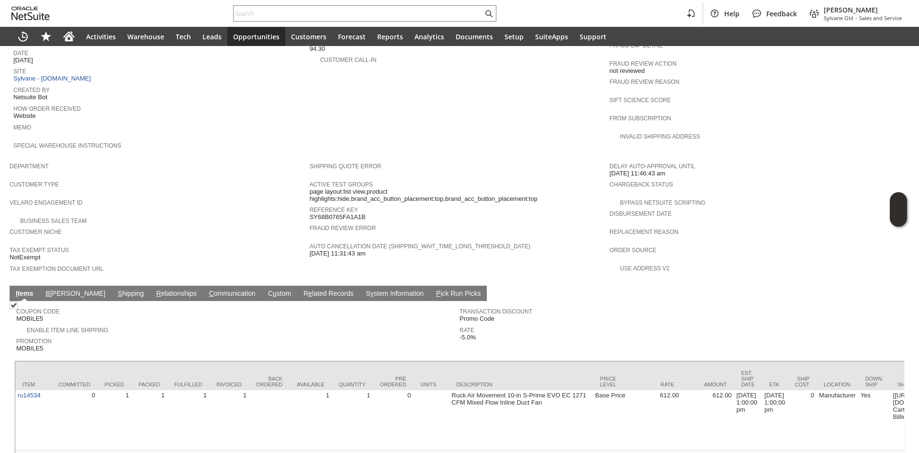
click at [112, 285] on td "S hipping" at bounding box center [131, 292] width 39 height 15
click at [115, 289] on link "S hipping" at bounding box center [130, 293] width 31 height 9
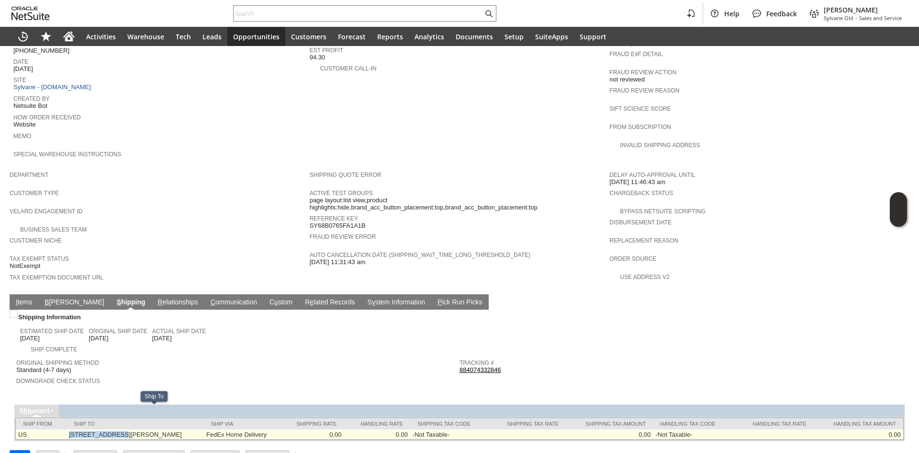
copy td "[STREET_ADDRESS][PERSON_NAME]"
drag, startPoint x: 63, startPoint y: 416, endPoint x: 112, endPoint y: 414, distance: 48.9
click at [112, 429] on td "123 Wingate Ave San Carlos CA 94070-2883 United States" at bounding box center [135, 434] width 137 height 10
click at [162, 429] on td "123 Wingate Ave San Carlos CA 94070-2883 United States" at bounding box center [135, 434] width 137 height 10
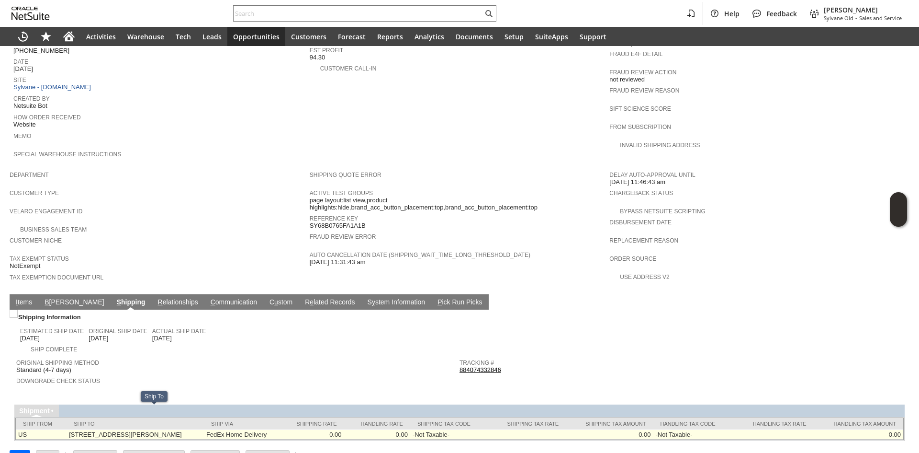
copy td "94070"
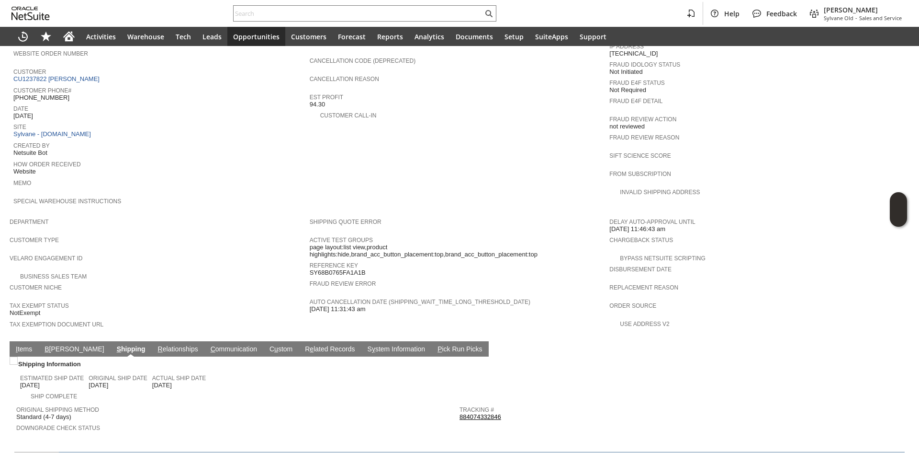
scroll to position [231, 0]
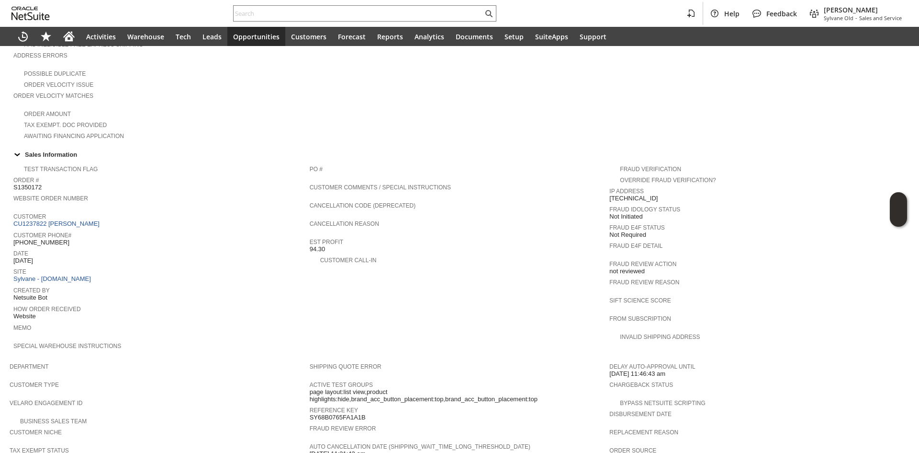
click at [43, 238] on span "[PHONE_NUMBER]" at bounding box center [41, 242] width 56 height 8
copy tbody "[PHONE_NUMBER]"
click at [43, 238] on span "[PHONE_NUMBER]" at bounding box center [41, 242] width 56 height 8
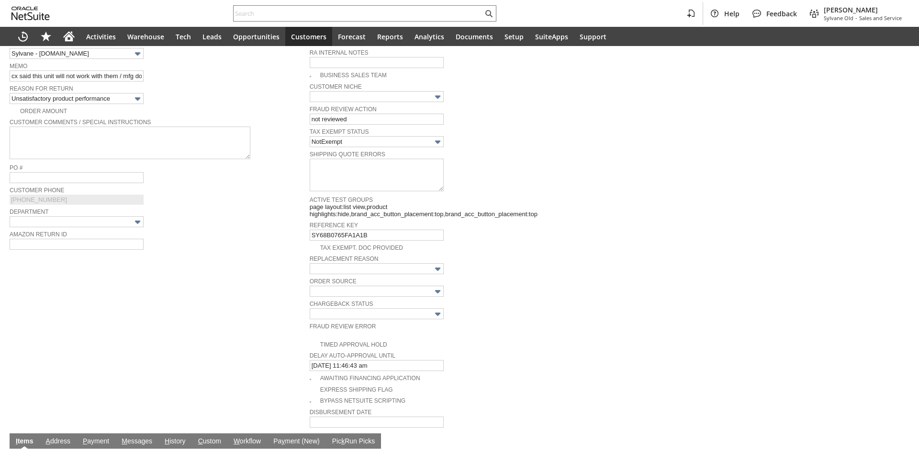
scroll to position [317, 0]
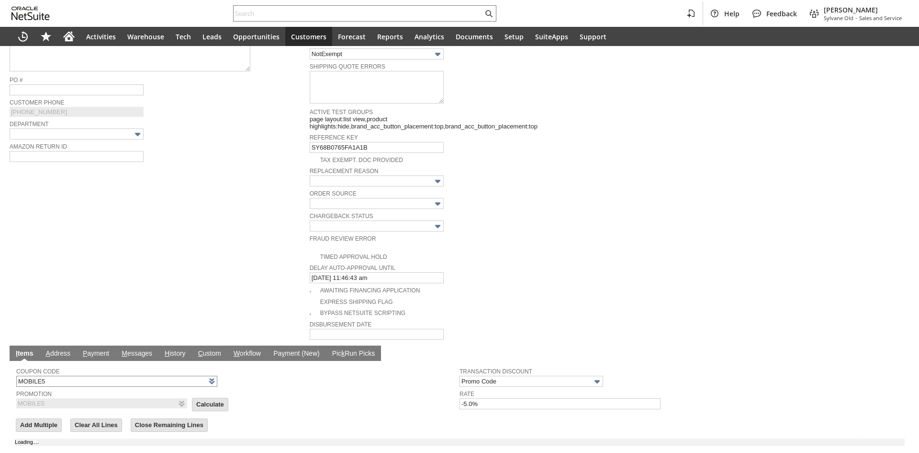
type input "Add"
type input "Copy Previous"
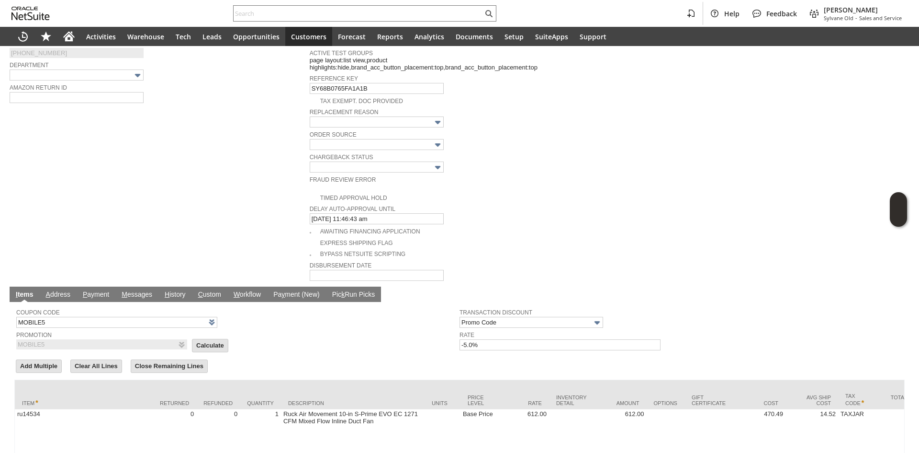
scroll to position [479, 0]
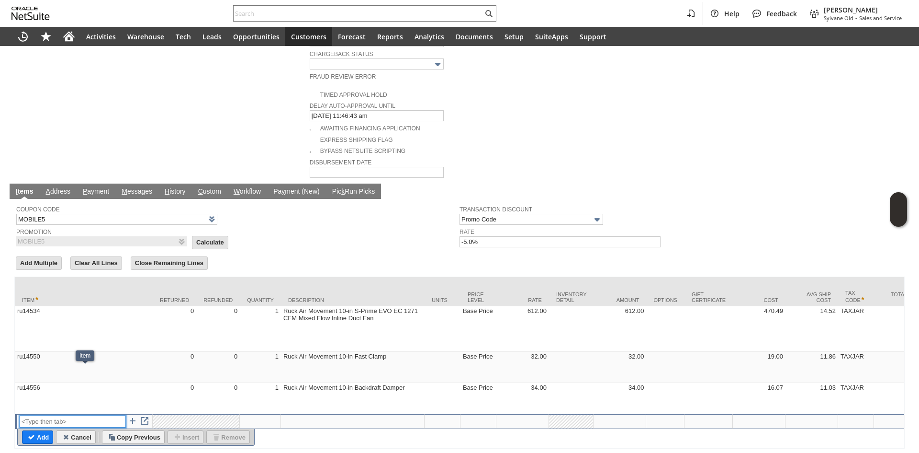
click at [80, 415] on input "text" at bounding box center [73, 421] width 106 height 12
type input "RSC1"
type input "0.00"
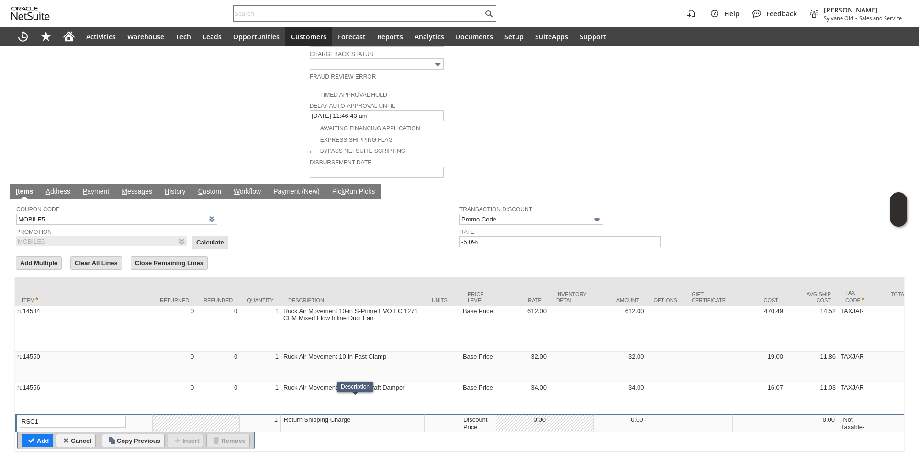
click at [475, 415] on div "Discount Price" at bounding box center [478, 422] width 31 height 15
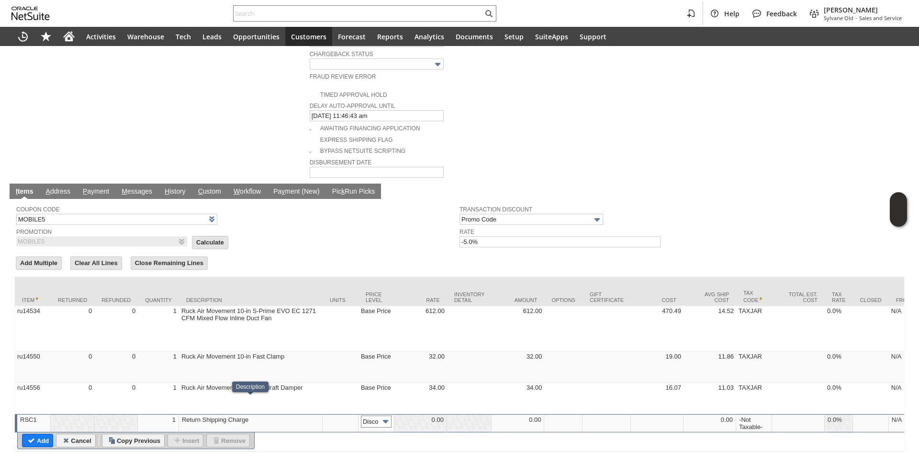
scroll to position [0, 15]
click at [388, 416] on img at bounding box center [385, 421] width 11 height 11
click at [379, 415] on input "Disco...rice" at bounding box center [376, 421] width 31 height 12
type input "Custom"
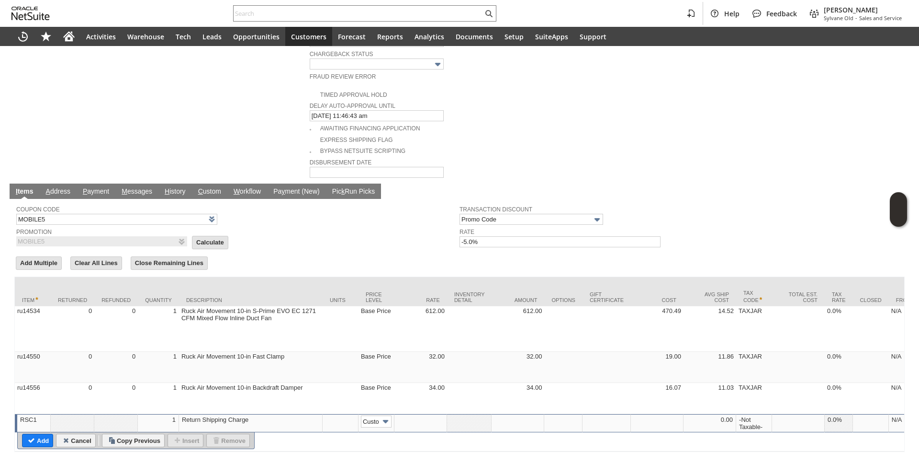
click at [443, 414] on td at bounding box center [421, 423] width 53 height 18
click at [454, 414] on td at bounding box center [469, 423] width 45 height 18
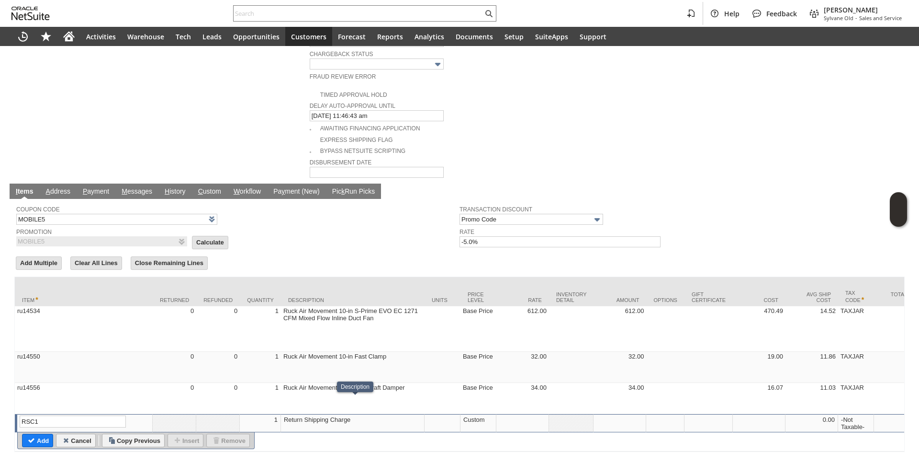
click at [509, 415] on div at bounding box center [522, 419] width 47 height 8
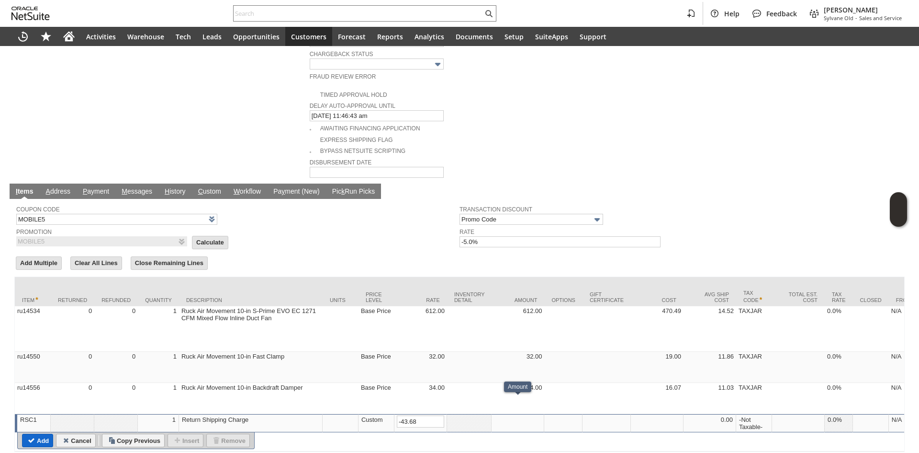
type input "-43.68"
click at [46, 433] on tr "Add" at bounding box center [37, 439] width 31 height 13
click at [49, 414] on td "RSC1" at bounding box center [33, 423] width 36 height 18
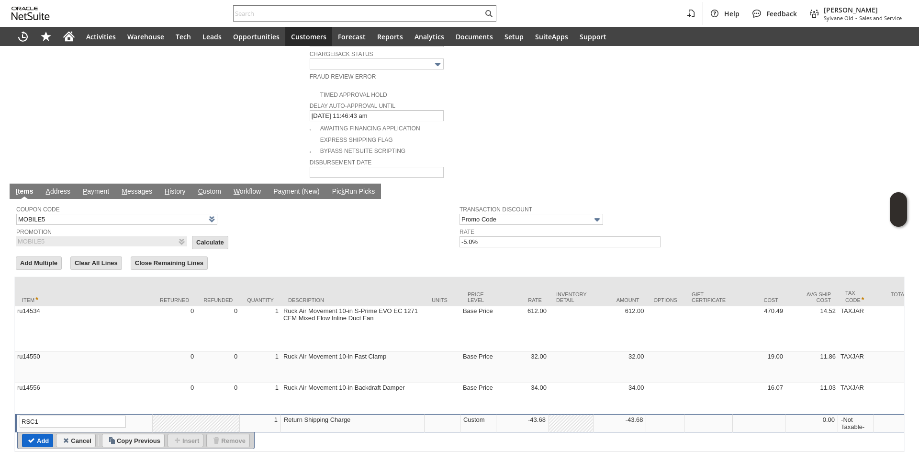
click at [45, 434] on input "Add" at bounding box center [38, 440] width 30 height 12
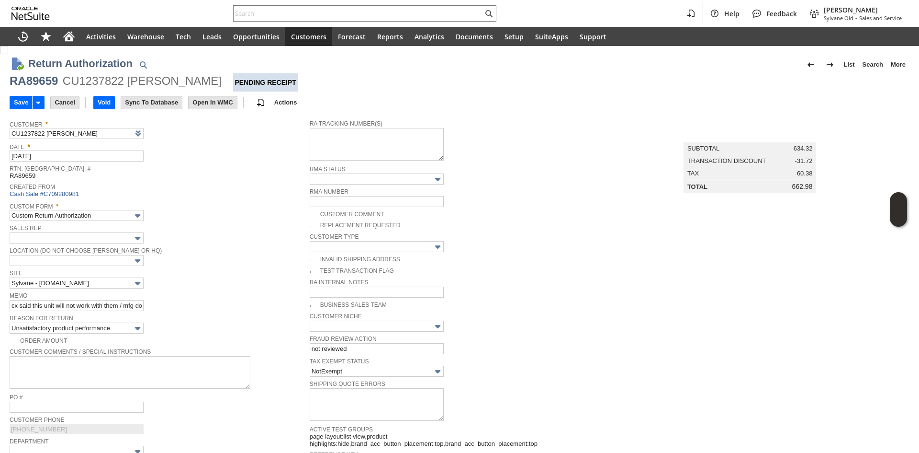
click at [230, 158] on div "Date * 9/24/2025" at bounding box center [157, 151] width 295 height 22
copy div "RA89659 CU1237822 Kip Turner"
drag, startPoint x: 8, startPoint y: 84, endPoint x: 180, endPoint y: 83, distance: 171.9
click at [343, 113] on div "Save Save Save & New Save & Print Save & Email Cancel Void" at bounding box center [460, 102] width 900 height 23
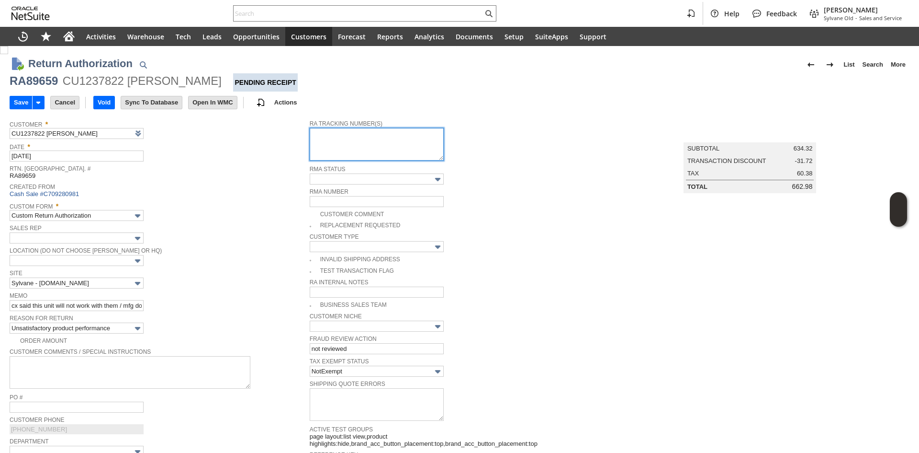
click at [334, 132] on textarea at bounding box center [377, 144] width 134 height 33
paste textarea "791955265431"
type textarea "791955265431"
drag, startPoint x: 269, startPoint y: 169, endPoint x: 159, endPoint y: 147, distance: 112.1
click at [268, 169] on span "Rtn. [GEOGRAPHIC_DATA]. #" at bounding box center [157, 167] width 295 height 10
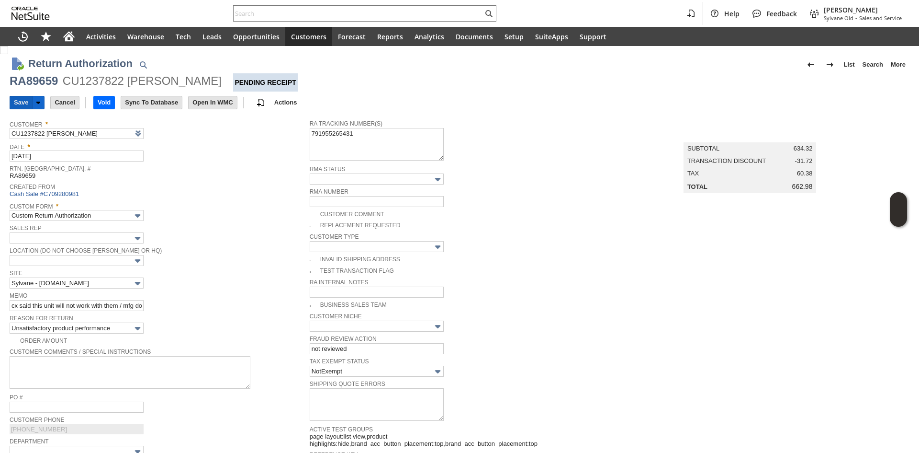
click at [22, 104] on input "Save" at bounding box center [21, 102] width 22 height 12
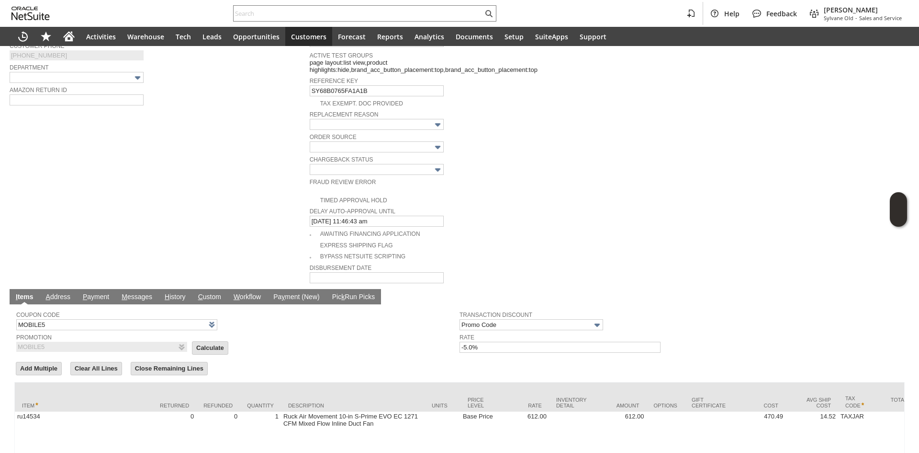
scroll to position [383, 0]
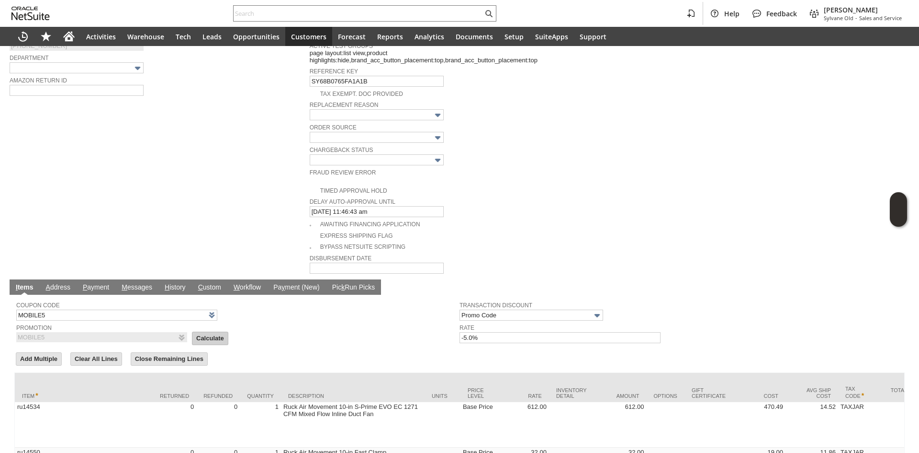
click at [201, 332] on input "Calculate" at bounding box center [209, 338] width 35 height 12
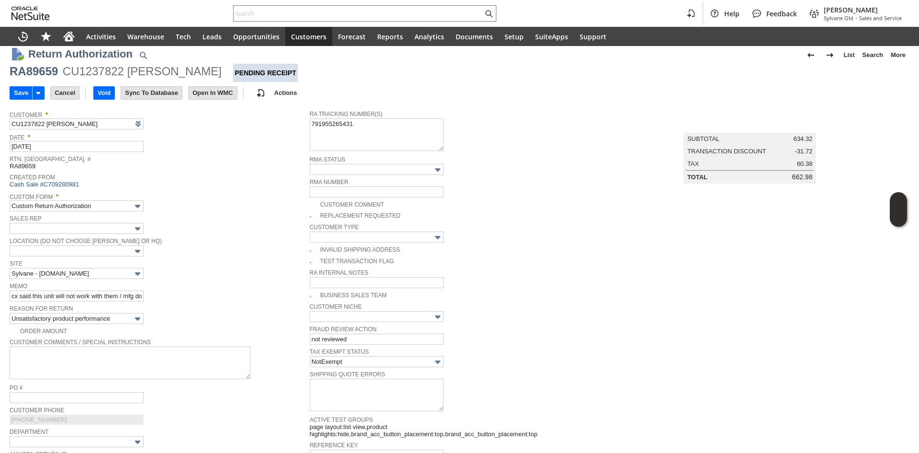
scroll to position [0, 0]
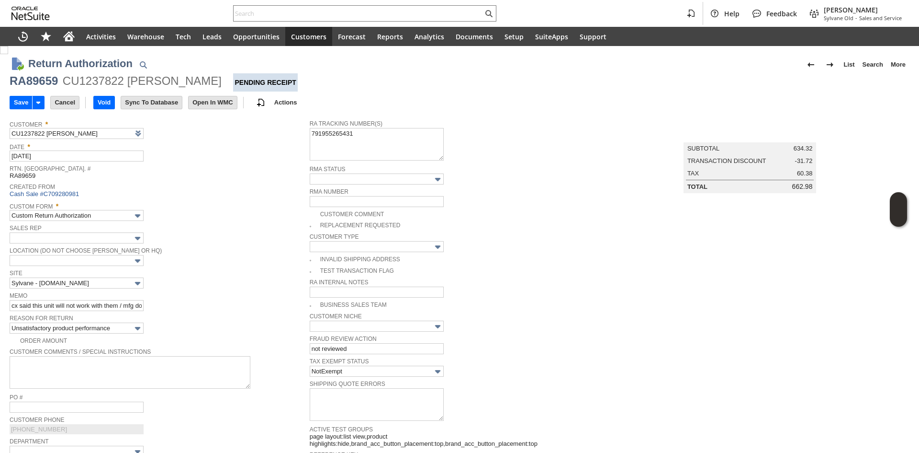
click at [235, 184] on span "Created From" at bounding box center [157, 186] width 295 height 10
click at [11, 104] on input "Save" at bounding box center [21, 102] width 22 height 12
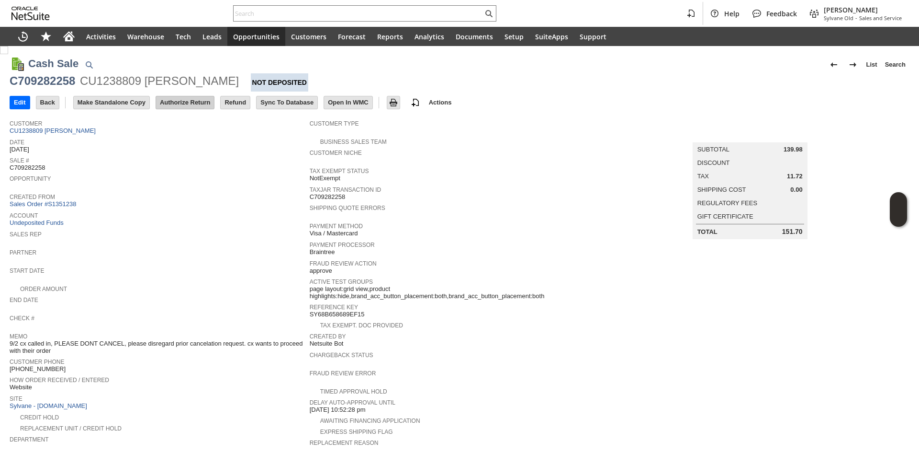
click at [189, 101] on input "Authorize Return" at bounding box center [185, 102] width 58 height 12
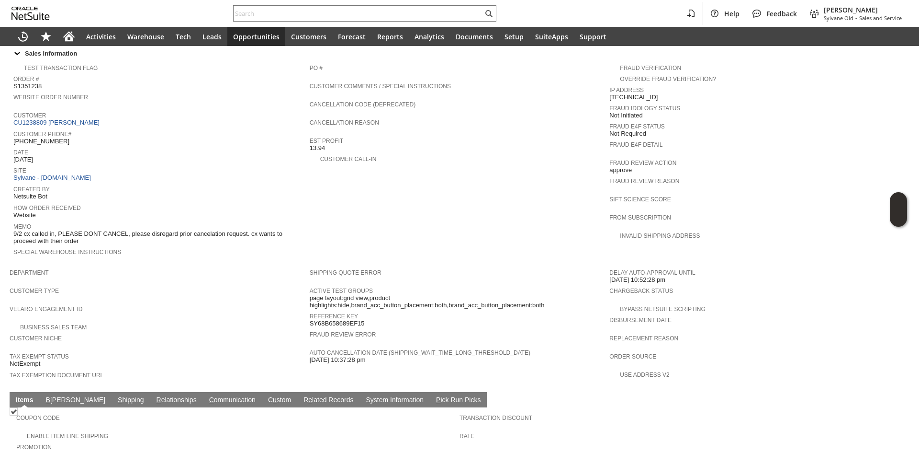
scroll to position [441, 0]
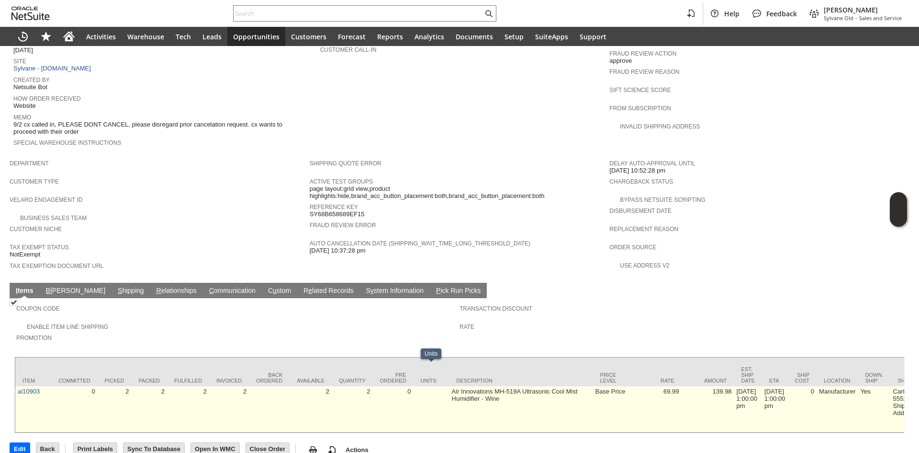
click at [430, 393] on td at bounding box center [432, 409] width 36 height 46
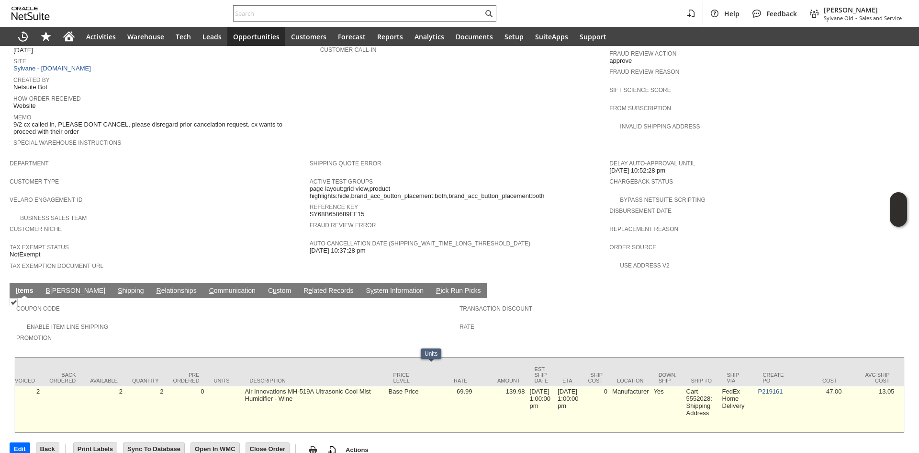
scroll to position [0, 293]
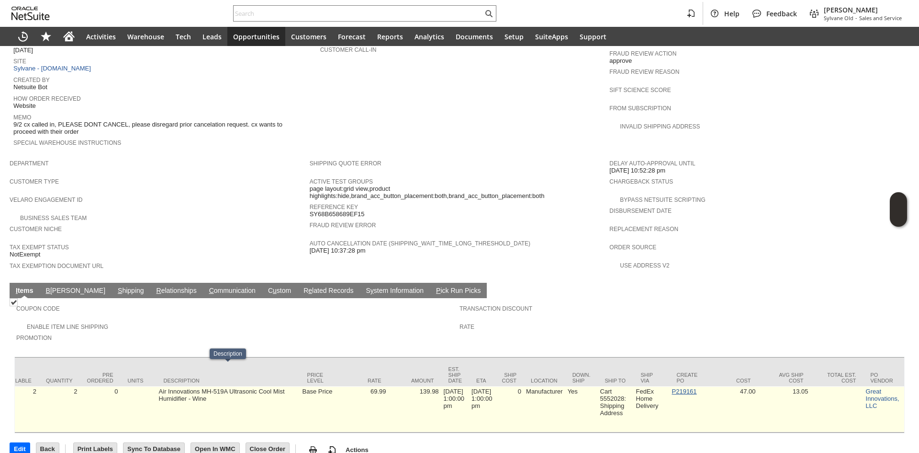
click at [680, 387] on link "P219161" at bounding box center [684, 390] width 25 height 7
